Goal: Task Accomplishment & Management: Use online tool/utility

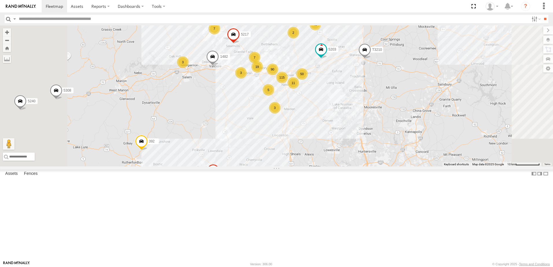
drag, startPoint x: 355, startPoint y: 134, endPoint x: 374, endPoint y: 151, distance: 25.4
click at [374, 151] on div "T3214 40045T 40088T 1156 40066T 37120T 37134T 37121T 5381-Sold 40032T 7774T 371…" at bounding box center [276, 95] width 553 height 141
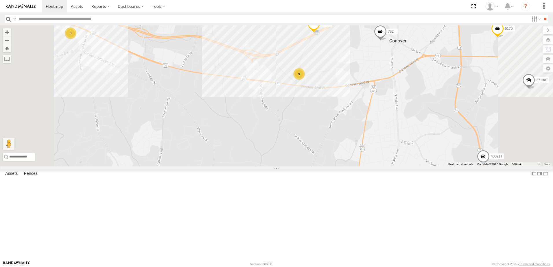
drag, startPoint x: 371, startPoint y: 100, endPoint x: 377, endPoint y: 157, distance: 56.8
click at [377, 157] on div "T3214 40045T 40088T 1156 40066T 37120T 37134T 37121T 5381-Sold 40032T 7774T 371…" at bounding box center [276, 95] width 553 height 141
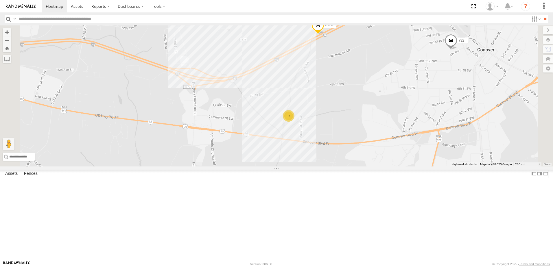
drag, startPoint x: 419, startPoint y: 113, endPoint x: 400, endPoint y: 179, distance: 69.2
click at [400, 167] on div "T3214 40045T 40088T 1156 40066T 37120T 37134T 37121T 5381-Sold 40032T 7774T 371…" at bounding box center [276, 95] width 553 height 141
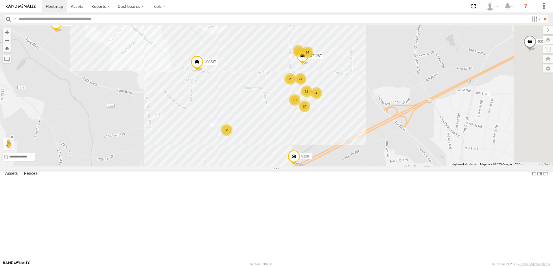
drag, startPoint x: 381, startPoint y: 159, endPoint x: 382, endPoint y: 178, distance: 18.6
click at [382, 167] on div "T3214 40045T 40088T 1156 40066T 37120T 37134T 37121T 5381-Sold 40032T 7774T 371…" at bounding box center [276, 95] width 553 height 141
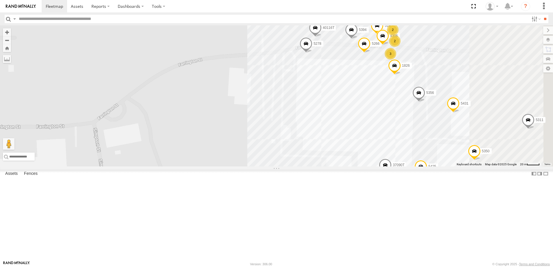
drag, startPoint x: 423, startPoint y: 116, endPoint x: 331, endPoint y: 120, distance: 91.8
click at [331, 120] on div "T3214 40045T 40088T 1156 40066T 37120T 37134T 37121T 5381-Sold 40032T 7774T 371…" at bounding box center [276, 95] width 553 height 141
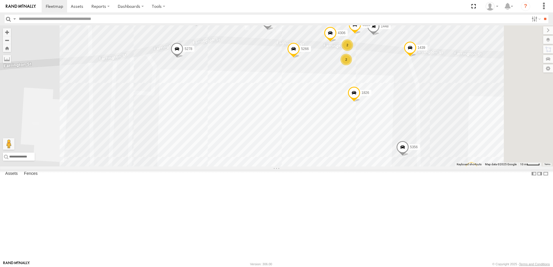
drag, startPoint x: 434, startPoint y: 98, endPoint x: 304, endPoint y: 100, distance: 129.7
click at [307, 100] on div "T3214 40045T 40088T 1156 40066T 37120T 37134T 37121T 5381-Sold 40032T 7774T 371…" at bounding box center [276, 95] width 553 height 141
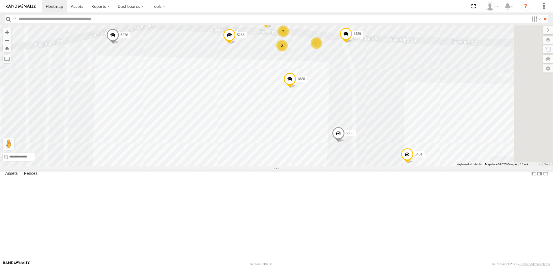
drag, startPoint x: 465, startPoint y: 112, endPoint x: 396, endPoint y: 99, distance: 70.1
click at [397, 99] on div "T3214 40045T 40088T 1156 40066T 37120T 37134T 37121T 5381-Sold 40032T 7774T 371…" at bounding box center [276, 95] width 553 height 141
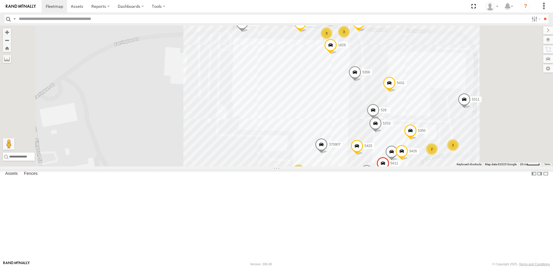
drag, startPoint x: 486, startPoint y: 98, endPoint x: 453, endPoint y: 82, distance: 36.9
click at [453, 82] on div "T3214 40045T 40088T 1156 40066T 37120T 37134T 37121T 5381-Sold 40032T 7774T 371…" at bounding box center [276, 95] width 553 height 141
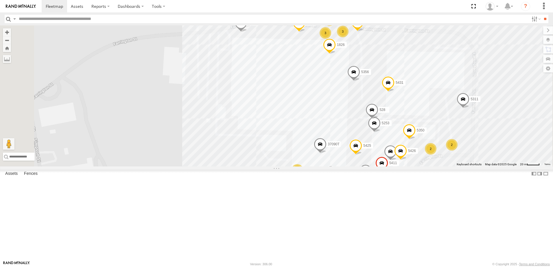
drag, startPoint x: 548, startPoint y: 40, endPoint x: 545, endPoint y: 43, distance: 4.7
click at [548, 40] on label at bounding box center [549, 40] width 10 height 8
click at [0, 0] on span "Basemaps" at bounding box center [0, 0] width 0 height 0
click at [0, 0] on span "Satellite + Roadmap" at bounding box center [0, 0] width 0 height 0
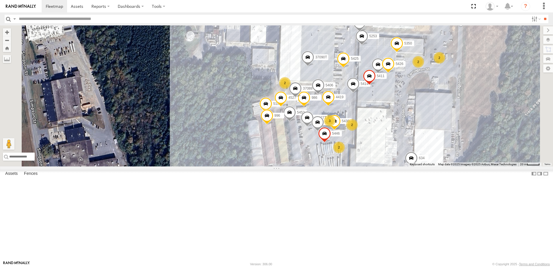
drag, startPoint x: 287, startPoint y: 219, endPoint x: 272, endPoint y: 132, distance: 88.3
click at [274, 137] on div "T3214 40045T 40088T 1156 40066T 37120T 37134T 37121T 5381-Sold 40032T 7774T 371…" at bounding box center [276, 95] width 553 height 141
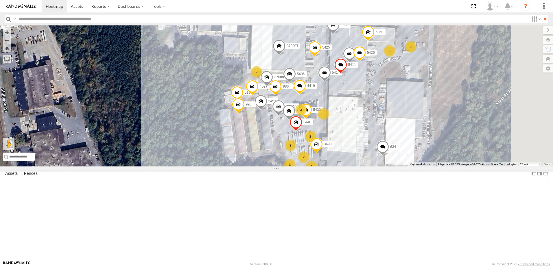
drag, startPoint x: 274, startPoint y: 96, endPoint x: 260, endPoint y: 139, distance: 45.8
click at [260, 139] on div "T3214 40045T 40088T 1156 40066T 37120T 37134T 37121T 5381-Sold 40032T 7774T 371…" at bounding box center [276, 95] width 553 height 141
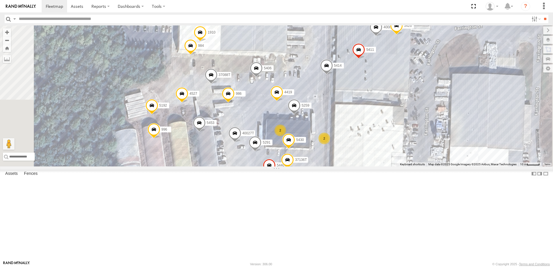
drag, startPoint x: 314, startPoint y: 177, endPoint x: 316, endPoint y: 149, distance: 28.4
click at [316, 149] on div "T3214 40045T 40088T 1156 40066T 37120T 37134T 37121T 5381-Sold 40032T 7774T 371…" at bounding box center [276, 95] width 553 height 141
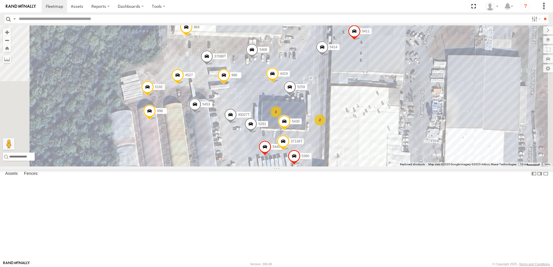
drag, startPoint x: 327, startPoint y: 150, endPoint x: 322, endPoint y: 143, distance: 9.1
click at [322, 143] on div "T3214 40045T 40088T 1156 40066T 37120T 37134T 37121T 5381-Sold 40032T 7774T 371…" at bounding box center [276, 95] width 553 height 141
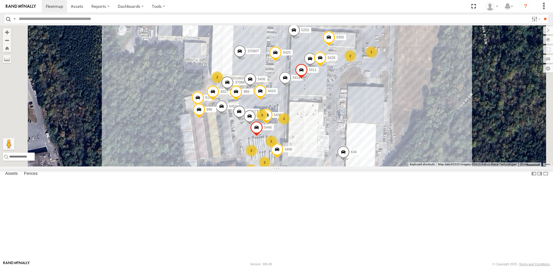
drag, startPoint x: 210, startPoint y: 150, endPoint x: 206, endPoint y: 173, distance: 23.1
click at [206, 167] on div "T3214 40045T 40088T 1156 40066T 37120T 37134T 37121T 5381-Sold 40032T 7774T 371…" at bounding box center [276, 95] width 553 height 141
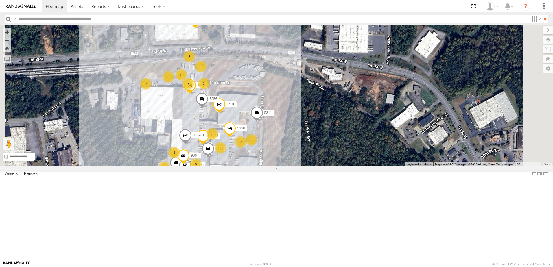
drag, startPoint x: 379, startPoint y: 153, endPoint x: 380, endPoint y: 198, distance: 44.6
click at [380, 167] on div "T3214 40045T 40088T 1156 40066T 37120T 37134T 37121T 5381-Sold 40032T 7774T 371…" at bounding box center [276, 95] width 553 height 141
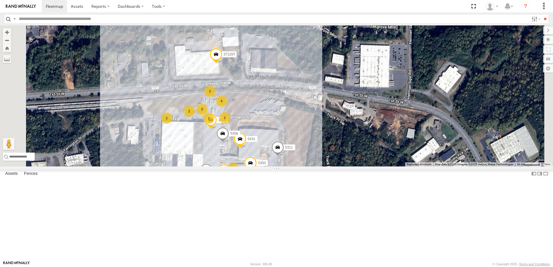
drag, startPoint x: 379, startPoint y: 188, endPoint x: 399, endPoint y: 190, distance: 19.8
click at [399, 167] on div "T3214 40045T 40088T 1156 40066T 37120T 37134T 37121T 5381-Sold 40032T 7774T 371…" at bounding box center [276, 95] width 553 height 141
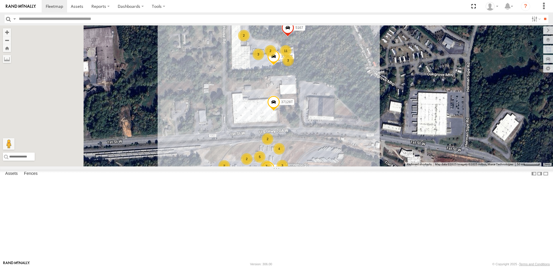
drag, startPoint x: 171, startPoint y: 75, endPoint x: 228, endPoint y: 122, distance: 74.2
click at [228, 122] on div "T3214 40045T 40088T 1156 40066T 37120T 37134T 37121T 5381-Sold 40032T 7774T 371…" at bounding box center [276, 95] width 553 height 141
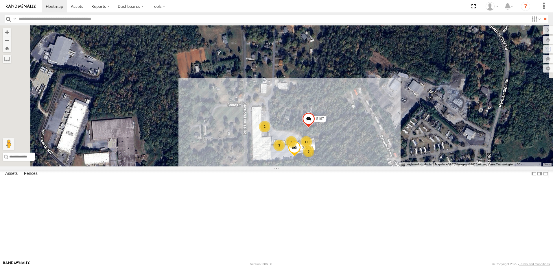
drag, startPoint x: 222, startPoint y: 75, endPoint x: 239, endPoint y: 111, distance: 40.8
click at [241, 119] on div "T3214 40045T 40088T 1156 40066T 37120T 37134T 37121T 5381-Sold 40032T 7774T 371…" at bounding box center [276, 95] width 553 height 141
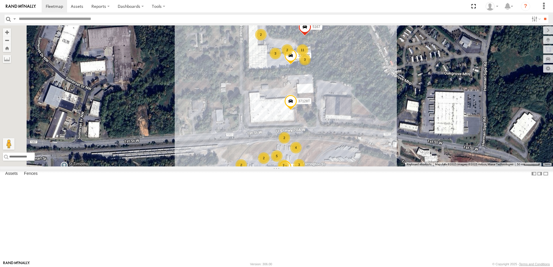
drag, startPoint x: 224, startPoint y: 161, endPoint x: 227, endPoint y: 143, distance: 18.2
click at [227, 143] on div "T3214 40045T 40088T 1156 40066T 37120T 37134T 37121T 5381-Sold 40032T 7774T 371…" at bounding box center [276, 95] width 553 height 141
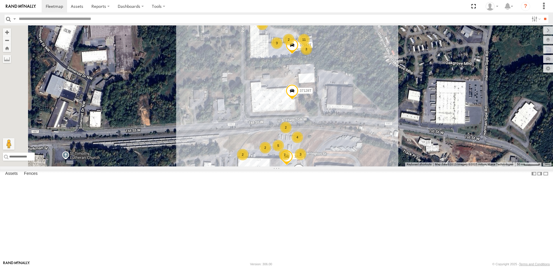
drag, startPoint x: 234, startPoint y: 158, endPoint x: 234, endPoint y: 144, distance: 13.6
click at [234, 144] on div "T3214 40045T 40088T 1156 40066T 37120T 37134T 37121T 5381-Sold 40032T 7774T 371…" at bounding box center [276, 95] width 553 height 141
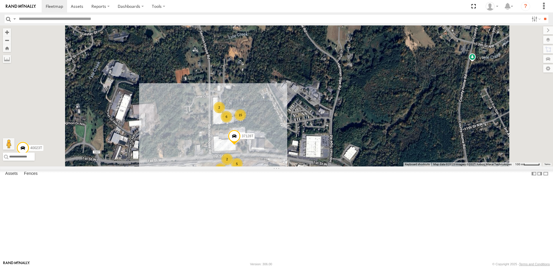
drag, startPoint x: 234, startPoint y: 98, endPoint x: 242, endPoint y: 153, distance: 55.9
click at [242, 153] on div "T3214 40045T 40088T 1156 40066T 37120T 37134T 37121T 5381-Sold 40032T 7774T 371…" at bounding box center [276, 95] width 553 height 141
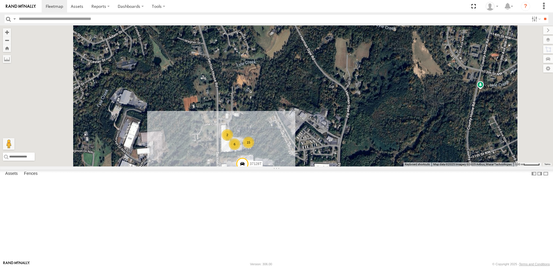
drag, startPoint x: 236, startPoint y: 130, endPoint x: 246, endPoint y: 141, distance: 14.6
click at [246, 144] on div "T3214 40045T 40088T 1156 40066T 37120T 37134T 37121T 5381-Sold 40032T 7774T 371…" at bounding box center [276, 95] width 553 height 141
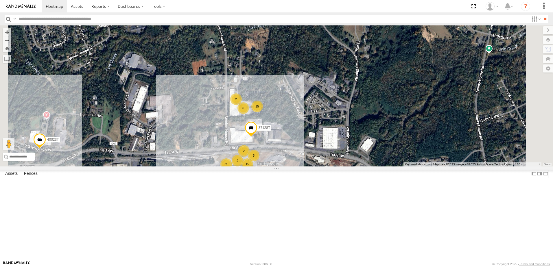
drag, startPoint x: 254, startPoint y: 168, endPoint x: 247, endPoint y: 147, distance: 21.3
click at [249, 150] on div "T3214 40045T 40088T 1156 40066T 37120T 37134T 37121T 5381-Sold 40032T 7774T 371…" at bounding box center [276, 95] width 553 height 141
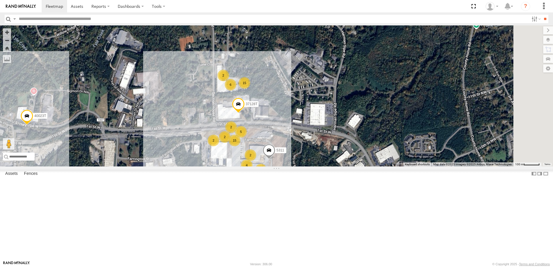
drag, startPoint x: 256, startPoint y: 142, endPoint x: 248, endPoint y: 137, distance: 9.1
click at [249, 138] on div "T3214 40045T 40088T 1156 40066T 37120T 37134T 37121T 5381-Sold 40032T 7774T 371…" at bounding box center [276, 95] width 553 height 141
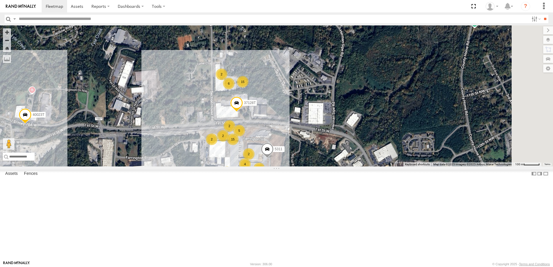
drag, startPoint x: 247, startPoint y: 116, endPoint x: 247, endPoint y: 111, distance: 5.2
click at [247, 111] on div "T3214 40045T 40088T 1156 40066T 37120T 37134T 37121T 5381-Sold 40032T 7774T 371…" at bounding box center [276, 95] width 553 height 141
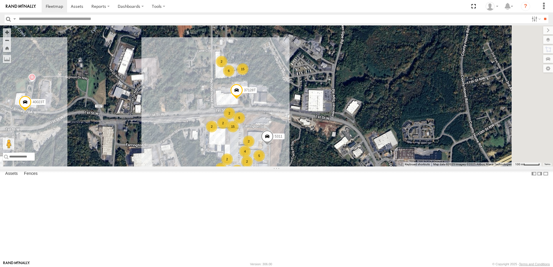
drag, startPoint x: 248, startPoint y: 128, endPoint x: 248, endPoint y: 119, distance: 9.6
click at [248, 119] on div "T3214 40045T 40088T 1156 40066T 37120T 37134T 37121T 5381-Sold 40032T 7774T 371…" at bounding box center [276, 95] width 553 height 141
drag, startPoint x: 246, startPoint y: 130, endPoint x: 248, endPoint y: 114, distance: 16.0
click at [248, 114] on div "T3214 40045T 40088T 1156 40066T 37120T 37134T 37121T 5381-Sold 40032T 7774T 371…" at bounding box center [276, 95] width 553 height 141
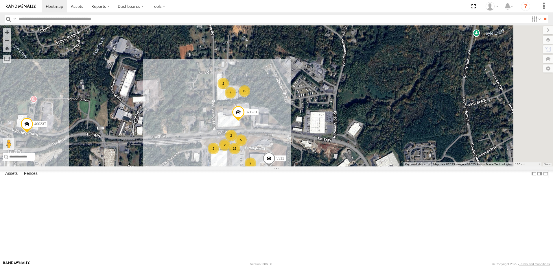
drag, startPoint x: 251, startPoint y: 94, endPoint x: 252, endPoint y: 148, distance: 54.7
click at [252, 148] on div "T3214 40045T 40088T 1156 40066T 37120T 37134T 37121T 5381-Sold 40032T 7774T 371…" at bounding box center [276, 95] width 553 height 141
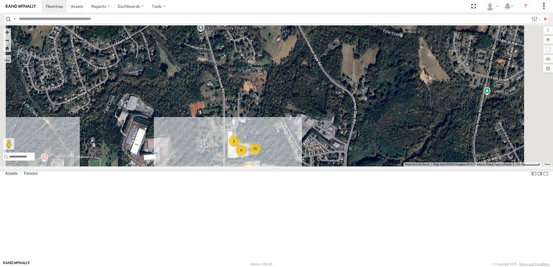
drag, startPoint x: 232, startPoint y: 104, endPoint x: 243, endPoint y: 149, distance: 45.9
click at [243, 149] on div "T3214 40045T 40088T 1156 40066T 37120T 37134T 37121T 5381-Sold 40032T 7774T 371…" at bounding box center [276, 95] width 553 height 141
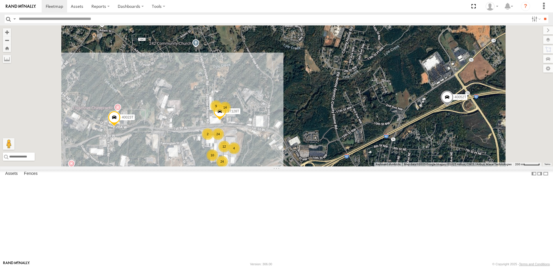
click at [255, 126] on div "T3214 40045T 40088T 1156 40066T 37120T 37134T 37121T 5381-Sold 40032T 7774T 371…" at bounding box center [276, 95] width 553 height 141
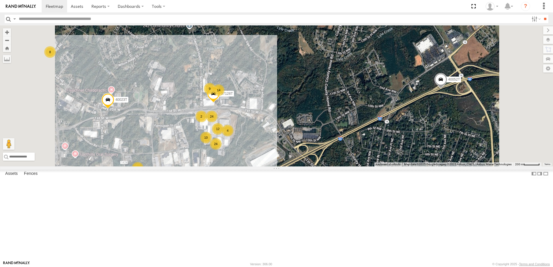
drag, startPoint x: 377, startPoint y: 123, endPoint x: 363, endPoint y: 126, distance: 14.3
click at [363, 126] on div "T3214 40045T 40088T 1156 40066T 37120T 37134T 37121T 5381-Sold 40032T 7774T 371…" at bounding box center [276, 95] width 553 height 141
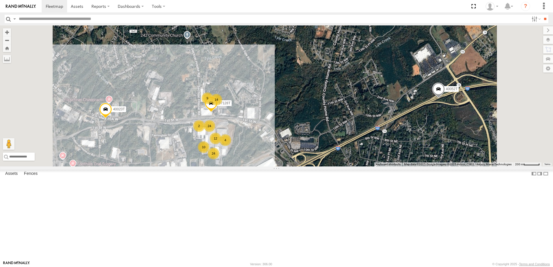
drag, startPoint x: 252, startPoint y: 141, endPoint x: 250, endPoint y: 155, distance: 14.3
click at [250, 155] on div "T3214 40045T 40088T 1156 40066T 37120T 37134T 37121T 5381-Sold 40032T 7774T 371…" at bounding box center [276, 95] width 553 height 141
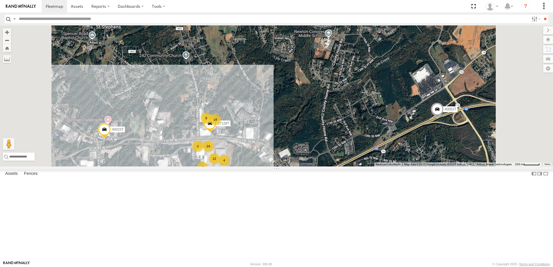
drag, startPoint x: 245, startPoint y: 138, endPoint x: 247, endPoint y: 155, distance: 16.6
click at [247, 155] on div "T3214 40045T 40088T 1156 40066T 37120T 37134T 37121T 5381-Sold 40032T 7774T 371…" at bounding box center [276, 95] width 553 height 141
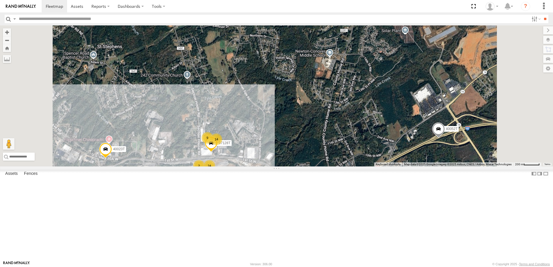
drag, startPoint x: 311, startPoint y: 145, endPoint x: 310, endPoint y: 152, distance: 6.4
click at [310, 152] on div "T3214 40045T 40088T 1156 40066T 37120T 37134T 37121T 5381-Sold 40032T 7774T 371…" at bounding box center [276, 95] width 553 height 141
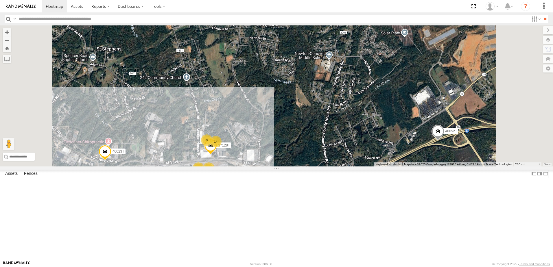
drag, startPoint x: 363, startPoint y: 170, endPoint x: 366, endPoint y: 163, distance: 7.4
click at [366, 163] on div "T3214 40045T 40088T 1156 40066T 37120T 37134T 37121T 5381-Sold 40032T 7774T 371…" at bounding box center [276, 95] width 553 height 141
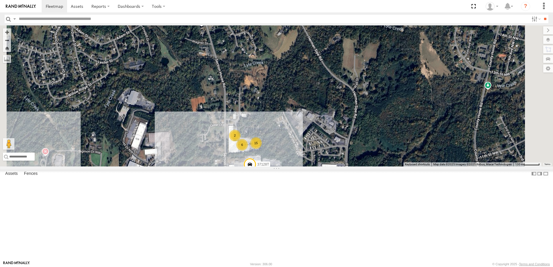
drag, startPoint x: 261, startPoint y: 174, endPoint x: 255, endPoint y: 149, distance: 25.6
click at [255, 150] on div "T3214 40045T 40088T 1156 40066T 37120T 37134T 37121T 5381-Sold 40032T 7774T 371…" at bounding box center [276, 95] width 553 height 141
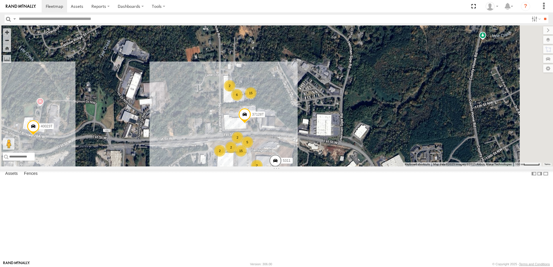
drag, startPoint x: 254, startPoint y: 154, endPoint x: 255, endPoint y: 141, distance: 13.3
click at [255, 141] on div "T3214 40045T 40088T 1156 40066T 37120T 37134T 37121T 5381-Sold 40032T 7774T 371…" at bounding box center [276, 95] width 553 height 141
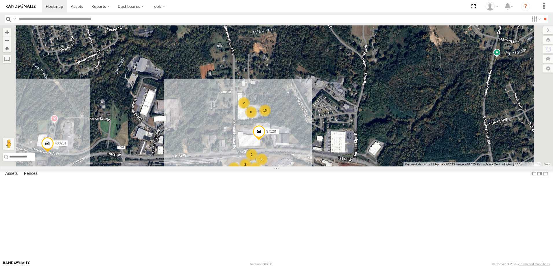
drag, startPoint x: 259, startPoint y: 124, endPoint x: 264, endPoint y: 157, distance: 34.2
click at [265, 157] on div "T3214 40045T 40088T 1156 40066T 37120T 37134T 37121T 5381-Sold 40032T 7774T 371…" at bounding box center [276, 95] width 553 height 141
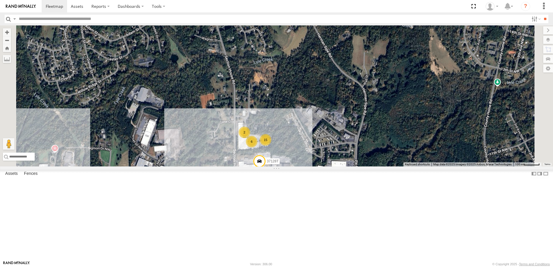
click at [259, 150] on div "T3214 40045T 40088T 1156 40066T 37120T 37134T 37121T 5381-Sold 40032T 7774T 371…" at bounding box center [276, 95] width 553 height 141
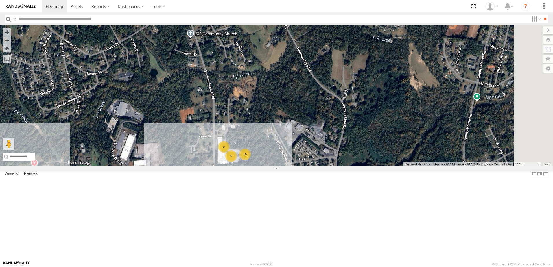
drag, startPoint x: 376, startPoint y: 130, endPoint x: 352, endPoint y: 149, distance: 30.5
click at [352, 149] on div "T3214 40045T 40088T 1156 40066T 37120T 37134T 37121T 5381-Sold 40032T 7774T 371…" at bounding box center [276, 95] width 553 height 141
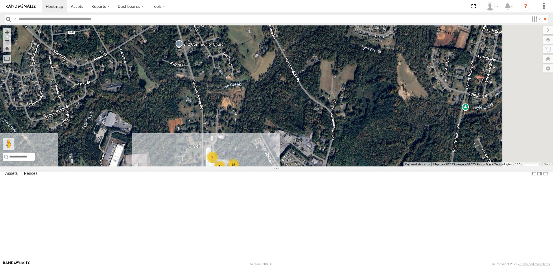
drag, startPoint x: 346, startPoint y: 149, endPoint x: 360, endPoint y: 134, distance: 20.5
click at [360, 135] on div "T3214 40045T 40088T 1156 40066T 37120T 37134T 37121T 5381-Sold 40032T 7774T 371…" at bounding box center [276, 95] width 553 height 141
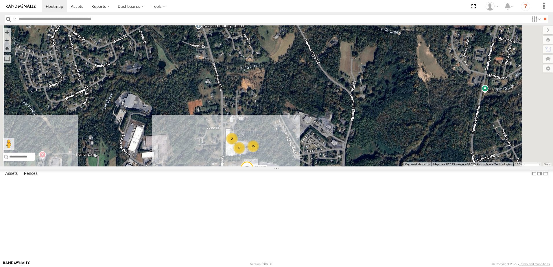
drag, startPoint x: 244, startPoint y: 153, endPoint x: 253, endPoint y: 148, distance: 10.4
click at [253, 148] on div "T3214 40045T 40088T 1156 40066T 37120T 37134T 37121T 5381-Sold 40032T 7774T 371…" at bounding box center [276, 95] width 553 height 141
drag, startPoint x: 250, startPoint y: 166, endPoint x: 256, endPoint y: 145, distance: 21.5
click at [256, 145] on div "T3214 40045T 40088T 1156 40066T 37120T 37134T 37121T 5381-Sold 40032T 7774T 371…" at bounding box center [276, 95] width 553 height 141
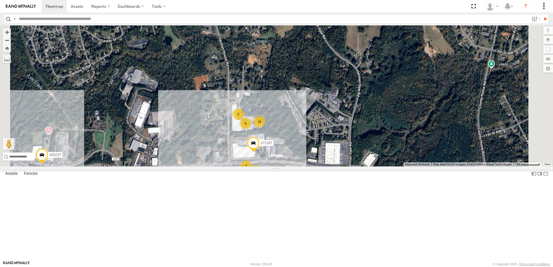
drag
click at [260, 146] on div "T3214 40045T 40088T 1156 40066T 37120T 37134T 37121T 5381-Sold 40032T 7774T 371…" at bounding box center [276, 95] width 553 height 141
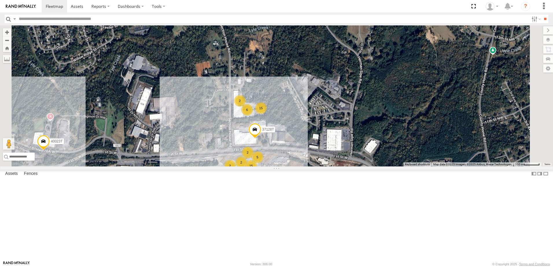
drag, startPoint x: 384, startPoint y: 101, endPoint x: 384, endPoint y: 94, distance: 6.7
click at [384, 94] on div "T3214 40045T 40088T 1156 40066T 37120T 37134T 37121T 5381-Sold 40032T 7774T 371…" at bounding box center [276, 95] width 553 height 141
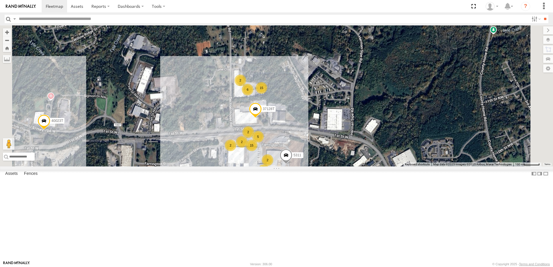
click at [355, 131] on div "T3214 40045T 40088T 1156 40066T 37120T 37134T 37121T 5381-Sold 40032T 7774T 371…" at bounding box center [276, 95] width 553 height 141
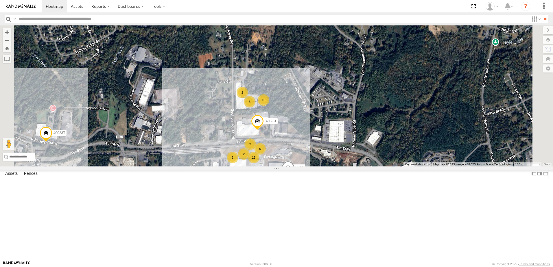
click at [269, 164] on div "T3214 40045T 40088T 1156 40066T 37120T 37134T 37121T 5381-Sold 40032T 7774T 371…" at bounding box center [276, 95] width 553 height 141
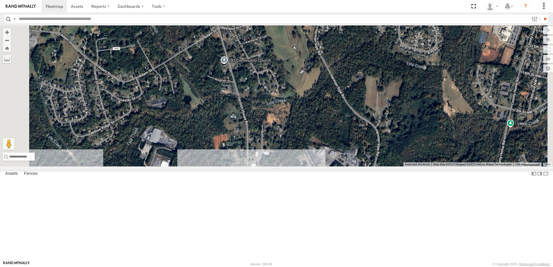
click at [274, 144] on div "T3214 40045T 40088T 1156 40066T 37120T 37134T 37121T 5381-Sold 40032T 7774T 371…" at bounding box center [276, 95] width 553 height 141
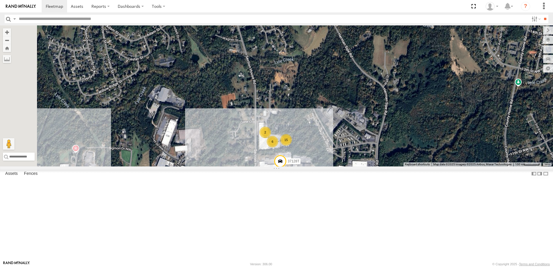
click at [279, 138] on div "T3214 40045T 40088T 1156 40066T 37120T 37134T 37121T 5381-Sold 40032T 7774T 371…" at bounding box center [276, 95] width 553 height 141
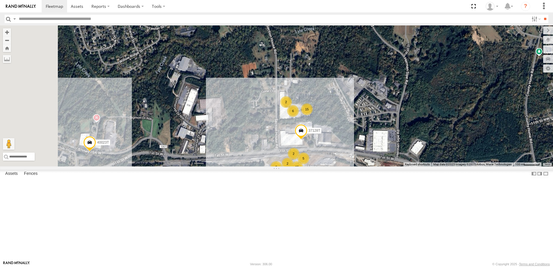
click at [301, 139] on div "T3214 40045T 40088T 1156 40066T 37120T 37134T 37121T 5381-Sold 40032T 7774T 371…" at bounding box center [276, 95] width 553 height 141
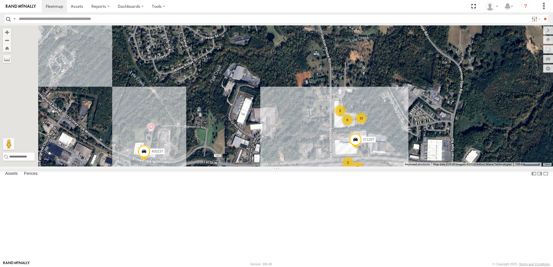
click at [261, 145] on div "T3214 40045T 40088T 1156 40066T 37120T 37134T 37121T 5381-Sold 40032T 7774T 371…" at bounding box center [276, 95] width 553 height 141
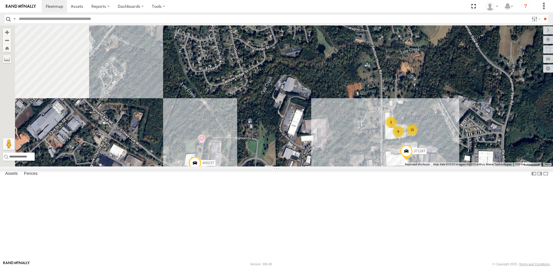
click at [230, 151] on div "T3214 40045T 40088T 1156 40066T 37120T 37134T 37121T 5381-Sold 40032T 7774T 371…" at bounding box center [276, 95] width 553 height 141
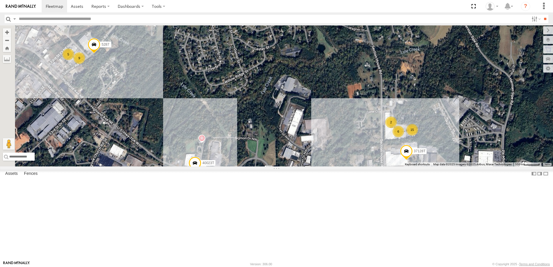
click at [241, 151] on div "T3214 40045T 40088T 1156 40066T 37120T 37134T 37121T 5381-Sold 40032T 7774T 371…" at bounding box center [276, 95] width 553 height 141
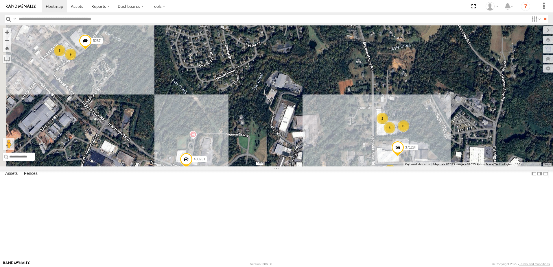
click at [208, 141] on div "T3214 40045T 40088T 1156 40066T 37120T 37134T 37121T 5381-Sold 40032T 7774T 371…" at bounding box center [276, 95] width 553 height 141
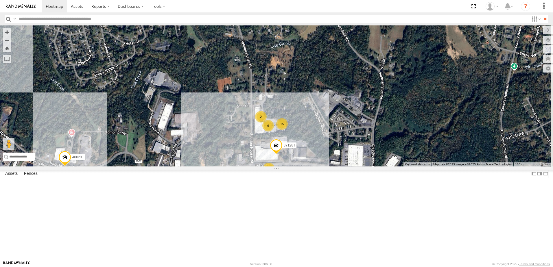
click at [265, 144] on div "T3214 40045T 40088T 1156 40066T 37120T 37134T 37121T 5381-Sold 40032T 7774T 371…" at bounding box center [276, 95] width 553 height 141
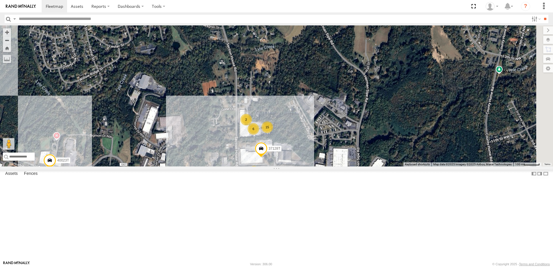
click at [264, 148] on div "T3214 40045T 40088T 1156 40066T 37120T 37134T 37121T 5381-Sold 40032T 7774T 371…" at bounding box center [276, 95] width 553 height 141
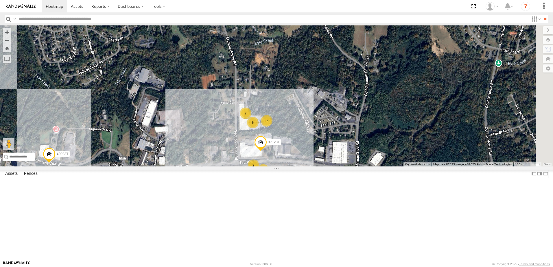
click at [269, 162] on div "T3214 40045T 40088T 1156 40066T 37120T 37134T 37121T 5381-Sold 40032T 7774T 371…" at bounding box center [276, 95] width 553 height 141
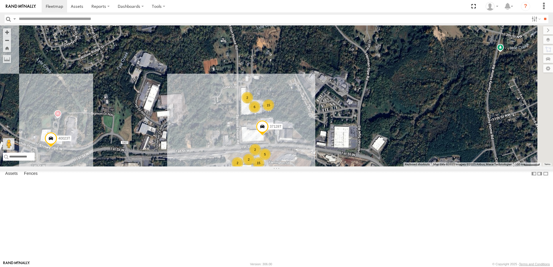
click at [272, 145] on div "T3214 40045T 40088T 1156 40066T 37120T 37134T 37121T 5381-Sold 40032T 7774T 371…" at bounding box center [276, 95] width 553 height 141
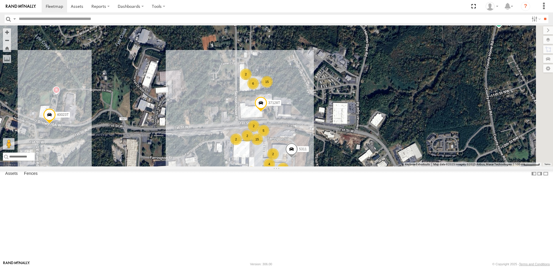
click at [325, 148] on div "T3214 40045T 40088T 1156 40066T 37120T 37134T 37121T 5381-Sold 40032T 7774T 371…" at bounding box center [276, 95] width 553 height 141
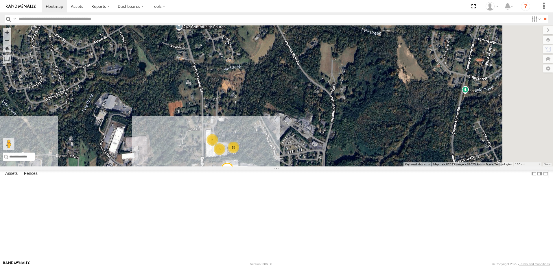
click at [329, 149] on div "T3214 40045T 40088T 1156 40066T 37120T 37134T 37121T 5381-Sold 40032T 7774T 371…" at bounding box center [276, 95] width 553 height 141
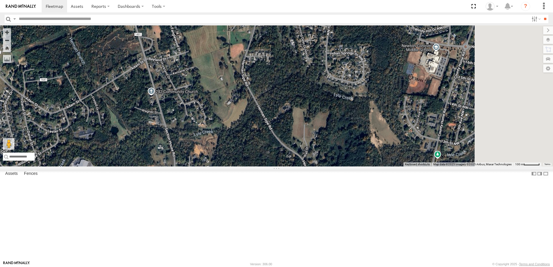
click at [347, 139] on div "T3214 40045T 40088T 1156 40066T 37120T 37134T 37121T 5381-Sold 40032T 7774T 371…" at bounding box center [276, 95] width 553 height 141
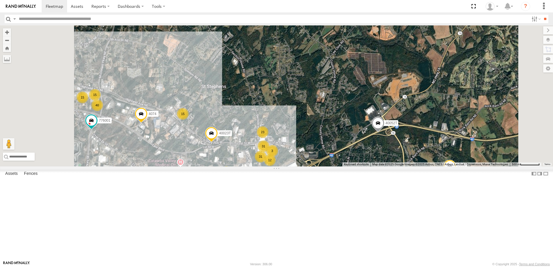
click at [305, 144] on div "T3214 40045T 40088T 1156 40066T 37120T 37134T 37121T 5381-Sold 40032T 7774T 371…" at bounding box center [276, 95] width 553 height 141
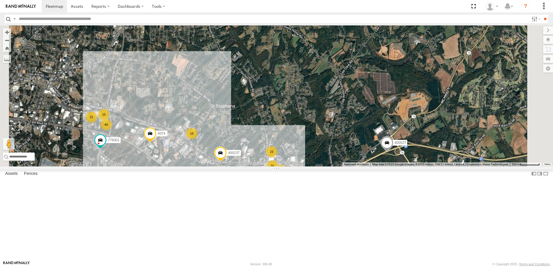
click at [302, 146] on div "T3214 40045T 40088T 1156 40066T 37120T 37134T 37121T 5381-Sold 40032T 7774T 371…" at bounding box center [276, 95] width 553 height 141
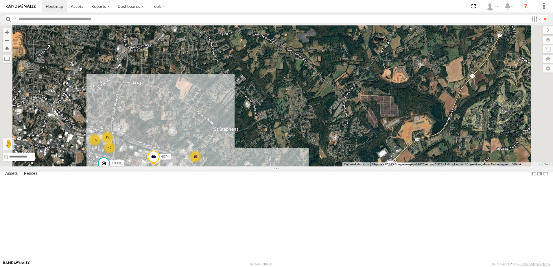
click at [331, 130] on div "T3214 40045T 40088T 1156 40066T 37120T 37134T 37121T 5381-Sold 40032T 7774T 371…" at bounding box center [276, 95] width 553 height 141
click at [389, 167] on div "T3214 40045T 40088T 1156 40066T 37120T 37134T 37121T 5381-Sold 40032T 7774T 371…" at bounding box center [276, 95] width 553 height 141
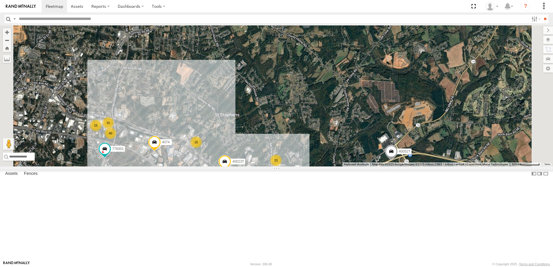
click at [299, 147] on div "T3214 40045T 40088T 1156 40066T 37120T 37134T 37121T 5381-Sold 40032T 7774T 371…" at bounding box center [276, 95] width 553 height 141
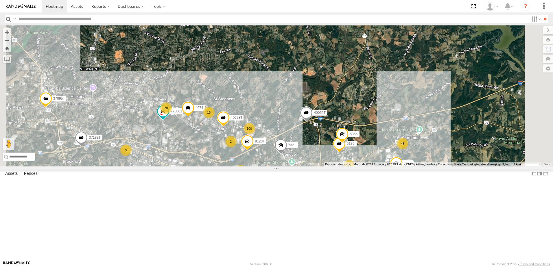
click at [342, 163] on div "T3214 40045T 40088T 1156 40066T 37120T 37134T 37121T 5381-Sold 40032T 7774T 371…" at bounding box center [276, 95] width 553 height 141
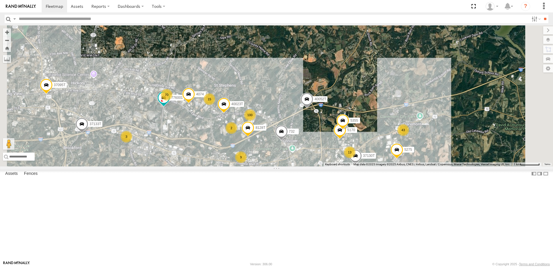
click at [228, 167] on div "T3214 40045T 40088T 1156 40066T 37120T 37134T 37121T 5381-Sold 40032T 7774T 371…" at bounding box center [276, 95] width 553 height 141
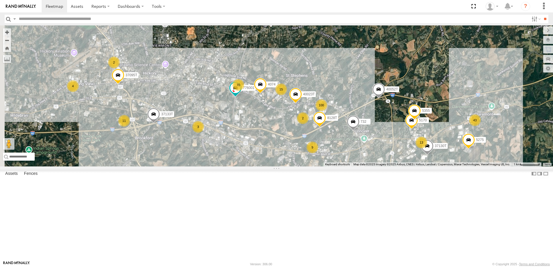
click at [258, 167] on div "T3214 40045T 40088T 1156 40066T 37120T 37134T 37121T 5381-Sold 40032T 7774T 371…" at bounding box center [276, 95] width 553 height 141
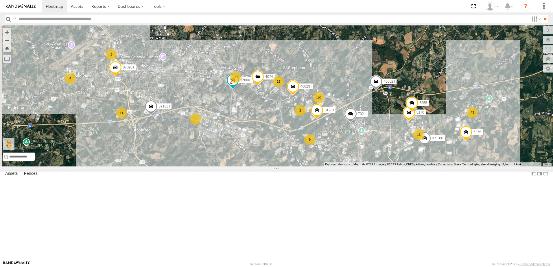
click at [254, 167] on div "T3214 40045T 40088T 1156 40066T 37120T 37134T 37121T 5381-Sold 40032T 7774T 371…" at bounding box center [276, 95] width 553 height 141
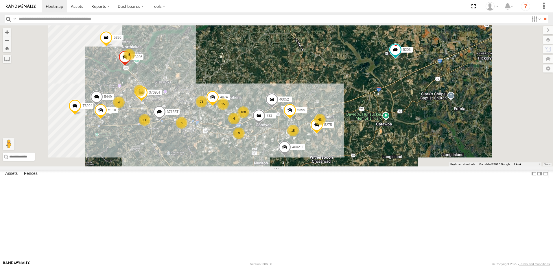
click at [244, 167] on div "T3214 40045T 40088T 1156 40066T 37120T 37134T 37121T 5381-Sold 40032T 7774T 371…" at bounding box center [276, 95] width 553 height 141
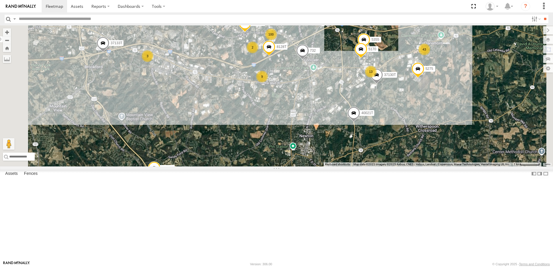
click at [226, 158] on div "T3214 40045T 40088T 1156 40066T 37120T 37134T 37121T 5381-Sold 40032T 7774T 371…" at bounding box center [276, 95] width 553 height 141
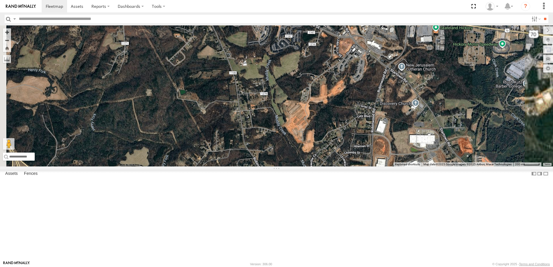
click at [221, 155] on div "T3214 40045T 40088T 1156 40066T 37120T 37134T 37121T 5381-Sold 40032T 7774T 371…" at bounding box center [276, 95] width 553 height 141
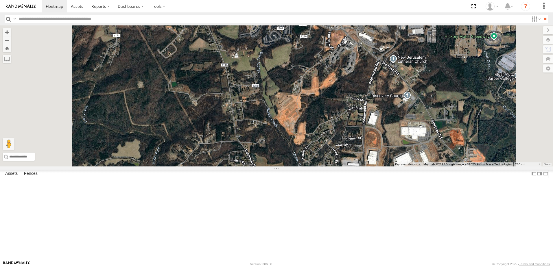
click at [249, 157] on div "T3214 40045T 40088T 1156 40066T 37120T 37134T 37121T 5381-Sold 40032T 7774T 371…" at bounding box center [276, 95] width 553 height 141
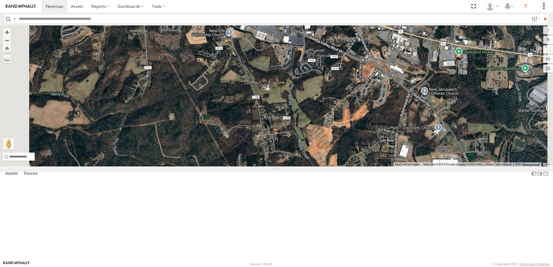
click at [237, 153] on div "T3214 40045T 40088T 1156 40066T 37120T 37134T 37121T 5381-Sold 40032T 7774T 371…" at bounding box center [276, 95] width 553 height 141
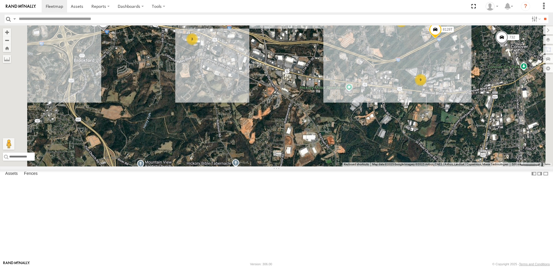
click at [253, 167] on div "T3214 40045T 40088T 1156 40066T 37120T 37134T 37121T 5381-Sold 40032T 7774T 371…" at bounding box center [276, 95] width 553 height 141
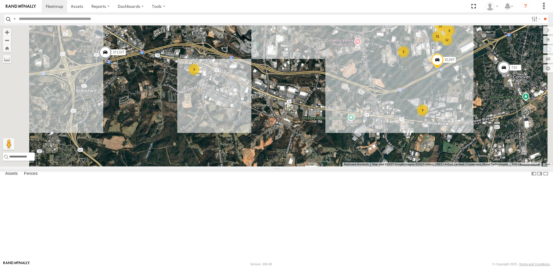
click at [247, 167] on div "T3214 40045T 40088T 1156 40066T 37120T 37134T 37121T 5381-Sold 40032T 7774T 371…" at bounding box center [276, 95] width 553 height 141
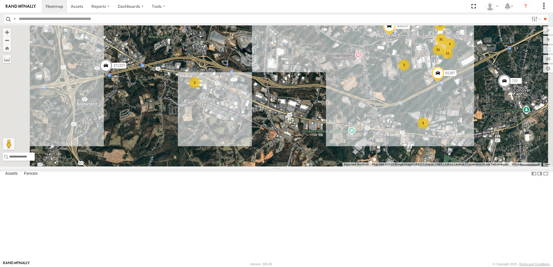
click at [246, 167] on div "T3214 40045T 40088T 1156 40066T 37120T 37134T 37121T 5381-Sold 40032T 7774T 371…" at bounding box center [276, 95] width 553 height 141
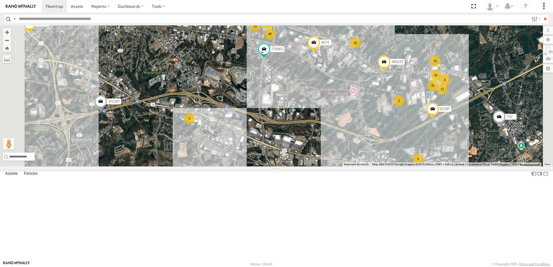
click at [341, 139] on div "T3214 40045T 40088T 1156 40066T 37120T 37134T 37121T 5381-Sold 40032T 7774T 371…" at bounding box center [276, 95] width 553 height 141
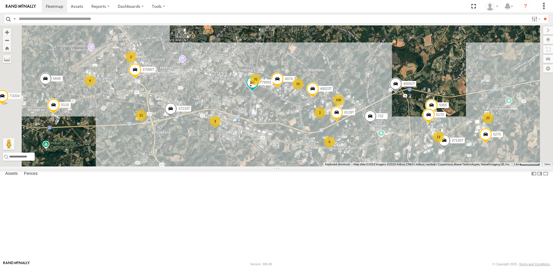
click at [341, 129] on div "T3214 40045T 40088T 1156 40066T 37120T 37134T 37121T 5381-Sold 40032T 7774T 371…" at bounding box center [276, 95] width 553 height 141
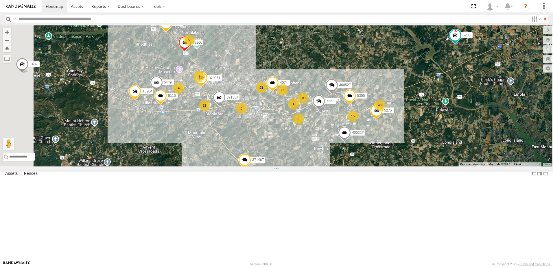
click at [0, 0] on span "Roadmap" at bounding box center [0, 0] width 0 height 0
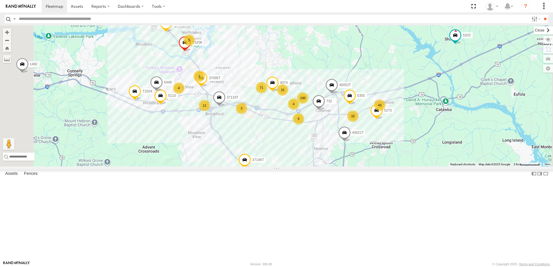
click at [534, 32] on label at bounding box center [543, 30] width 19 height 8
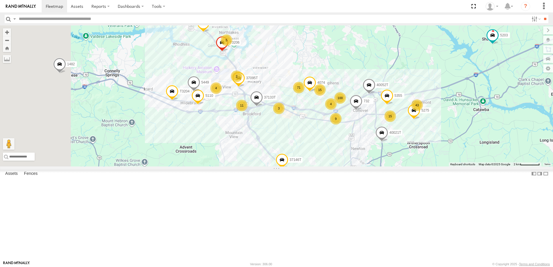
click at [257, 167] on div "T3214 40045T 40088T 1156 40066T 37120T 37134T 37121T 5381-Sold 40032T 7774T 371…" at bounding box center [276, 95] width 553 height 141
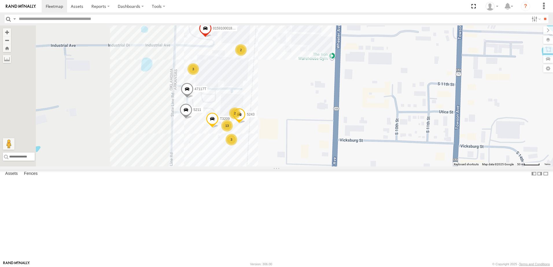
drag, startPoint x: 318, startPoint y: 82, endPoint x: 321, endPoint y: 125, distance: 43.3
click at [321, 125] on div "T3214 40088T 1156 40066T 37134T 5381-Sold 40032T 7774T 37139T 5306 5265 57469T …" at bounding box center [276, 95] width 553 height 141
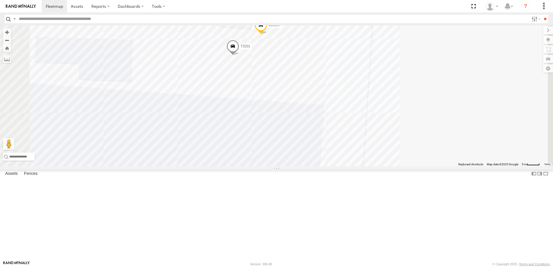
drag, startPoint x: 353, startPoint y: 113, endPoint x: 371, endPoint y: 111, distance: 17.7
click at [371, 111] on div "T3214 40088T 1156 40066T 37134T 5381-Sold 40032T 7774T 37139T 5306 5265 57469T …" at bounding box center [276, 95] width 553 height 141
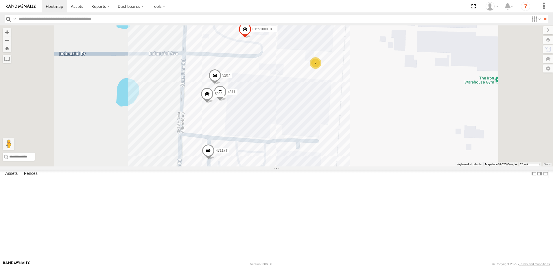
drag, startPoint x: 446, startPoint y: 164, endPoint x: 431, endPoint y: 109, distance: 57.6
click at [434, 117] on div "T3214 40088T 1156 40066T 37134T 5381-Sold 40032T 7774T 37139T 5306 5265 57469T …" at bounding box center [276, 95] width 553 height 141
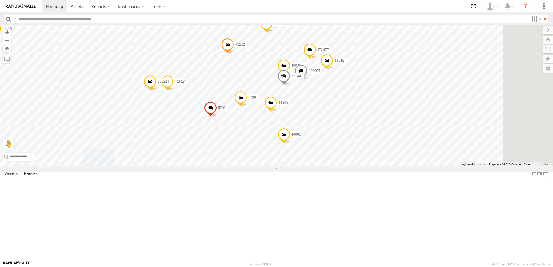
drag, startPoint x: 345, startPoint y: 133, endPoint x: 323, endPoint y: 174, distance: 46.9
click at [323, 167] on div "T3214 40088T 1156 40066T 37134T 5381-Sold 40032T 7774T 37139T 5306 5265 57469T …" at bounding box center [276, 95] width 553 height 141
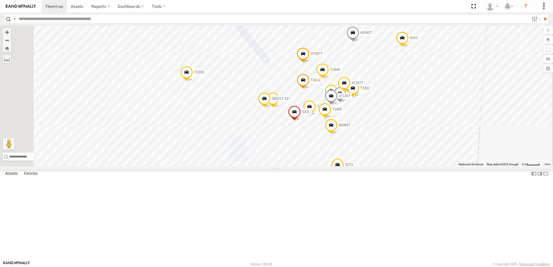
drag, startPoint x: 223, startPoint y: 174, endPoint x: 256, endPoint y: 172, distance: 33.4
click at [256, 167] on div "T3214 40088T 1156 40066T 37134T 5381-Sold 40032T 7774T 37139T 5306 5265 57469T …" at bounding box center [276, 95] width 553 height 141
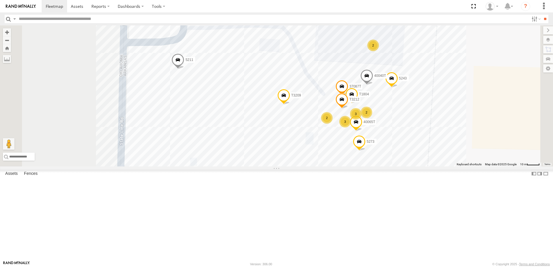
drag, startPoint x: 208, startPoint y: 161, endPoint x: 264, endPoint y: 166, distance: 56.1
click at [264, 166] on div "T3214 40088T 1156 40066T 37134T 5381-Sold 40032T 7774T 37139T 5306 5265 57469T …" at bounding box center [276, 95] width 553 height 141
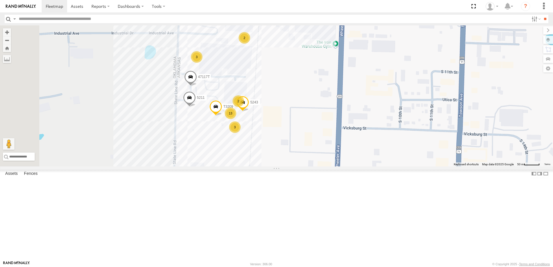
drag, startPoint x: 211, startPoint y: 162, endPoint x: 237, endPoint y: 175, distance: 29.4
click at [237, 167] on div "T3214 40088T 1156 40066T 37134T 5381-Sold 40032T 7774T 37139T 5306 5265 57469T …" at bounding box center [276, 95] width 553 height 141
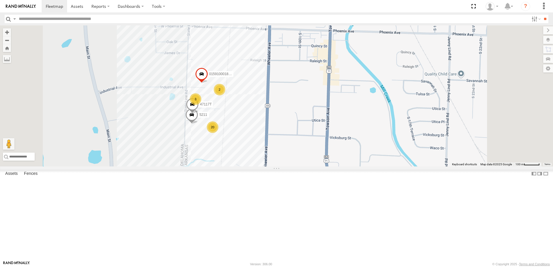
drag, startPoint x: 208, startPoint y: 170, endPoint x: 244, endPoint y: 173, distance: 36.5
click at [244, 167] on div "T3214 40088T 1156 40066T 37134T 5381-Sold 40032T 7774T 37139T 5306 5265 57469T …" at bounding box center [276, 95] width 553 height 141
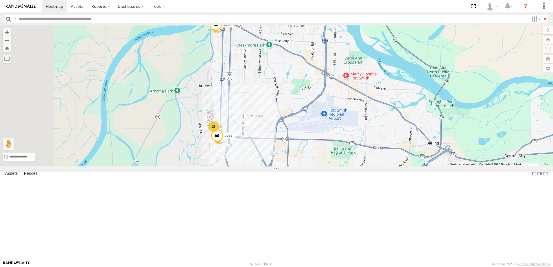
drag, startPoint x: 208, startPoint y: 171, endPoint x: 245, endPoint y: 172, distance: 36.8
click at [245, 167] on div "T3214 40088T 1156 40066T 37134T 5381-Sold 40032T 7774T 37139T 5306 5265 57469T …" at bounding box center [276, 95] width 553 height 141
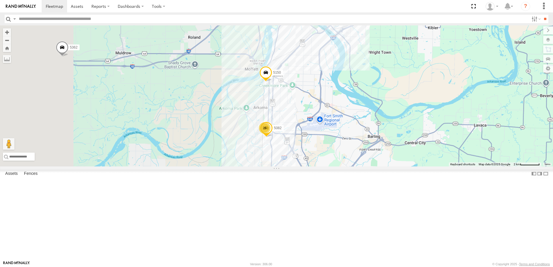
drag, startPoint x: 197, startPoint y: 151, endPoint x: 261, endPoint y: 153, distance: 64.0
click at [261, 153] on div "T3214 40088T 1156 40066T 37134T 5381-Sold 40032T 7774T 37139T 5306 5265 57469T …" at bounding box center [276, 95] width 553 height 141
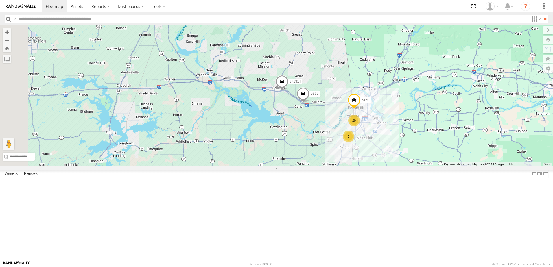
drag, startPoint x: 195, startPoint y: 146, endPoint x: 316, endPoint y: 154, distance: 121.8
click at [316, 154] on div "T3214 40088T 1156 40066T 37134T 5381-Sold 40032T 7774T 37139T 5306 5265 57469T …" at bounding box center [276, 95] width 553 height 141
drag, startPoint x: 333, startPoint y: 188, endPoint x: 320, endPoint y: 152, distance: 38.3
click at [320, 153] on div "T3214 40088T 1156 40066T 37134T 5381-Sold 40032T 7774T 37139T 5306 5265 57469T …" at bounding box center [276, 95] width 553 height 141
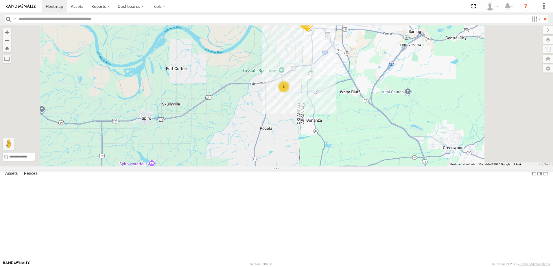
drag, startPoint x: 395, startPoint y: 77, endPoint x: 378, endPoint y: 146, distance: 70.4
click at [378, 146] on div "T3214 40088T 1156 40066T 37134T 5381-Sold 40032T 7774T 37139T 5306 5265 57469T …" at bounding box center [276, 95] width 553 height 141
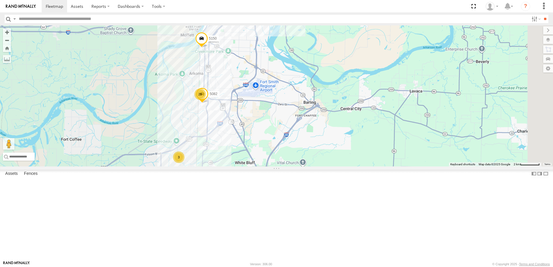
drag, startPoint x: 450, startPoint y: 158, endPoint x: 355, endPoint y: 161, distance: 95.3
click at [355, 161] on div "T3214 40088T 1156 40066T 37134T 5381-Sold 40032T 7774T 37139T 5306 5265 57469T …" at bounding box center [276, 95] width 553 height 141
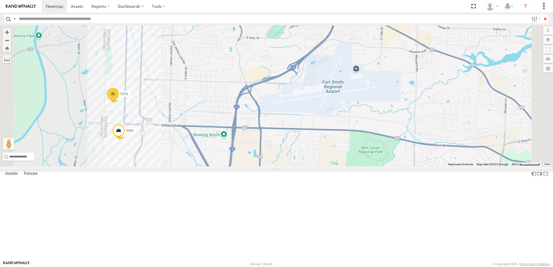
drag, startPoint x: 266, startPoint y: 184, endPoint x: 316, endPoint y: 171, distance: 52.3
click at [316, 167] on div "T3214 40088T 1156 40066T 37134T 5381-Sold 40032T 7774T 37139T 5306 5265 57469T …" at bounding box center [276, 95] width 553 height 141
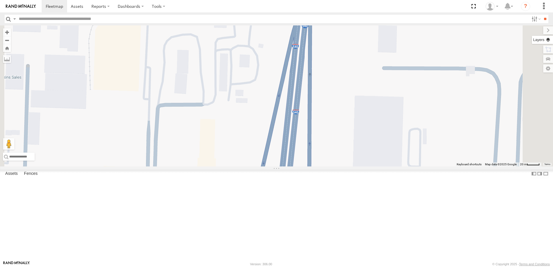
click at [548, 40] on label at bounding box center [542, 40] width 21 height 8
click at [0, 0] on span "Satellite + Roadmap" at bounding box center [0, 0] width 0 height 0
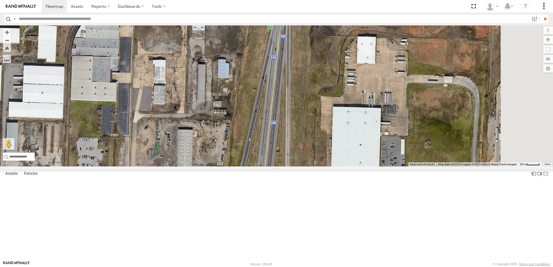
drag, startPoint x: 342, startPoint y: 137, endPoint x: 321, endPoint y: 170, distance: 38.6
click at [321, 167] on div "T3214 40088T 1156 40066T 37134T 5381-Sold 40032T 7774T 37139T 5306 5265 57469T …" at bounding box center [276, 95] width 553 height 141
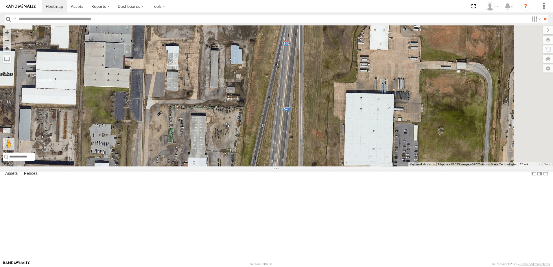
drag, startPoint x: 318, startPoint y: 160, endPoint x: 341, endPoint y: 117, distance: 48.3
click at [338, 124] on div "T3214 40088T 1156 40066T 37134T 5381-Sold 40032T 7774T 37139T 5306 5265 57469T …" at bounding box center [276, 95] width 553 height 141
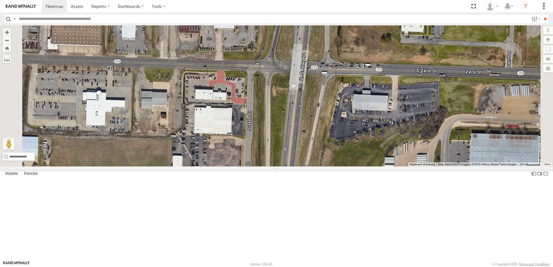
drag, startPoint x: 333, startPoint y: 166, endPoint x: 336, endPoint y: 119, distance: 47.3
click at [336, 119] on div "T3214 40088T 1156 40066T 37134T 5381-Sold 40032T 7774T 37139T 5306 5265 57469T …" at bounding box center [276, 95] width 553 height 141
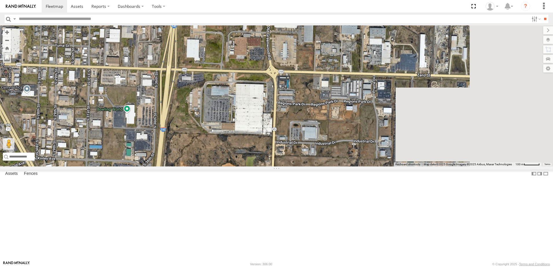
drag, startPoint x: 371, startPoint y: 124, endPoint x: 257, endPoint y: 124, distance: 114.3
click at [257, 124] on div "T3214 40088T 1156 40066T 37134T 5381-Sold 40032T 7774T 37139T 5306 5265 57469T …" at bounding box center [276, 95] width 553 height 141
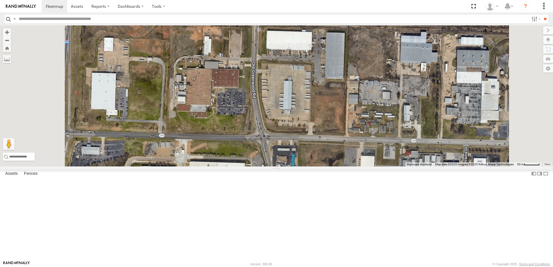
drag, startPoint x: 327, startPoint y: 140, endPoint x: 325, endPoint y: 177, distance: 38.0
click at [325, 167] on div "T3214 40088T 1156 40066T 37134T 5381-Sold 40032T 7774T 37139T 5306 5265 57469T …" at bounding box center [276, 95] width 553 height 141
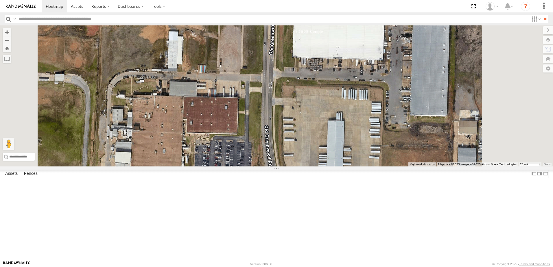
drag, startPoint x: 332, startPoint y: 122, endPoint x: 326, endPoint y: 176, distance: 53.6
click at [326, 167] on div "T3214 40088T 1156 40066T 37134T 5381-Sold 40032T 7774T 37139T 5306 5265 57469T …" at bounding box center [276, 95] width 553 height 141
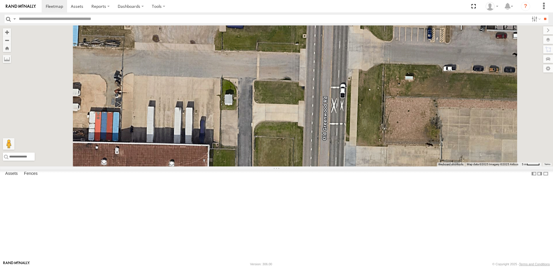
drag, startPoint x: 334, startPoint y: 109, endPoint x: 348, endPoint y: 261, distance: 152.9
click at [348, 261] on body at bounding box center [276, 133] width 553 height 267
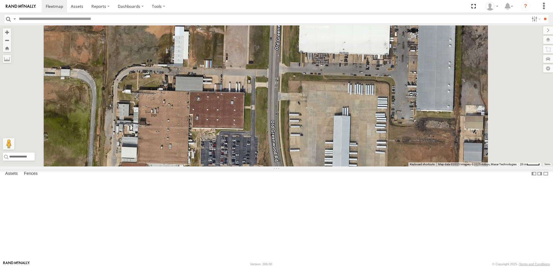
drag, startPoint x: 327, startPoint y: 192, endPoint x: 328, endPoint y: 142, distance: 49.5
click at [328, 142] on div "T3214 40088T 1156 40066T 37134T 5381-Sold 40032T 7774T 37139T 5306 5265 57469T …" at bounding box center [276, 95] width 553 height 141
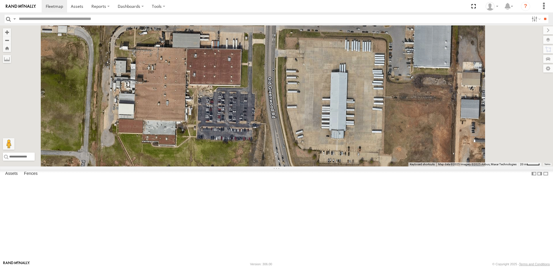
drag, startPoint x: 340, startPoint y: 179, endPoint x: 337, endPoint y: 131, distance: 49.0
click at [337, 131] on div "T3214 40088T 1156 40066T 37134T 5381-Sold 40032T 7774T 37139T 5306 5265 57469T …" at bounding box center [276, 95] width 553 height 141
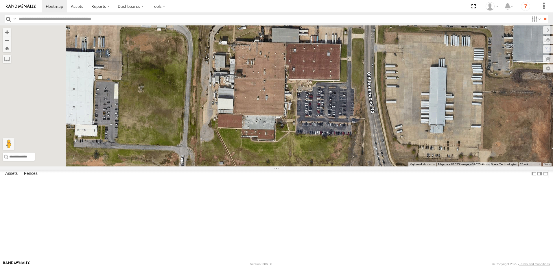
drag, startPoint x: 305, startPoint y: 196, endPoint x: 403, endPoint y: 191, distance: 98.3
click at [406, 167] on div "T3214 40088T 1156 40066T 37134T 5381-Sold 40032T 7774T 37139T 5306 5265 57469T …" at bounding box center [276, 95] width 553 height 141
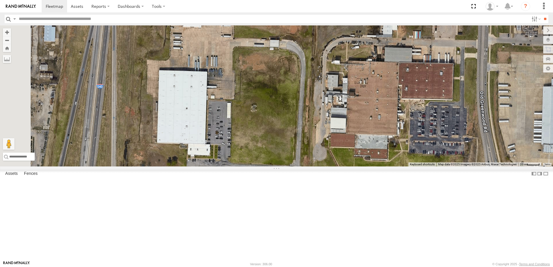
drag, startPoint x: 242, startPoint y: 162, endPoint x: 353, endPoint y: 181, distance: 112.3
click at [353, 167] on div "T3214 40088T 1156 40066T 37134T 5381-Sold 40032T 7774T 37139T 5306 5265 57469T …" at bounding box center [276, 95] width 553 height 141
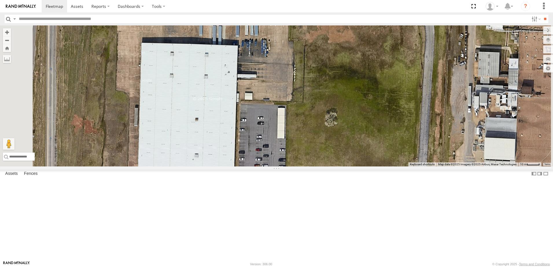
drag, startPoint x: 267, startPoint y: 205, endPoint x: 303, endPoint y: 202, distance: 35.8
click at [303, 167] on div "T3214 40088T 1156 40066T 37134T 5381-Sold 40032T 7774T 37139T 5306 5265 57469T …" at bounding box center [276, 95] width 553 height 141
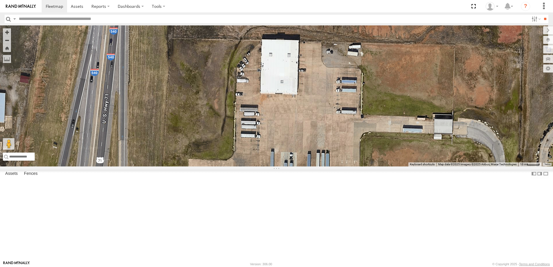
drag, startPoint x: 326, startPoint y: 193, endPoint x: 279, endPoint y: 142, distance: 69.0
click at [286, 146] on div "T3214 40088T 1156 40066T 37134T 5381-Sold 40032T 7774T 37139T 5306 5265 57469T …" at bounding box center [276, 95] width 553 height 141
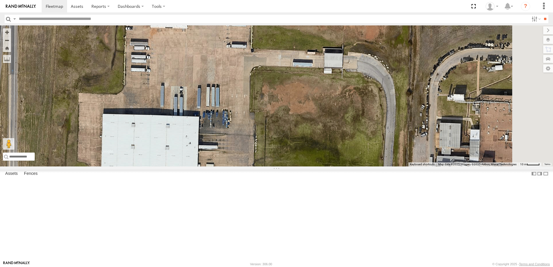
drag, startPoint x: 373, startPoint y: 179, endPoint x: 358, endPoint y: 178, distance: 15.7
click at [358, 167] on div "T3214 40088T 1156 40066T 37134T 5381-Sold 40032T 7774T 37139T 5306 5265 57469T …" at bounding box center [276, 95] width 553 height 141
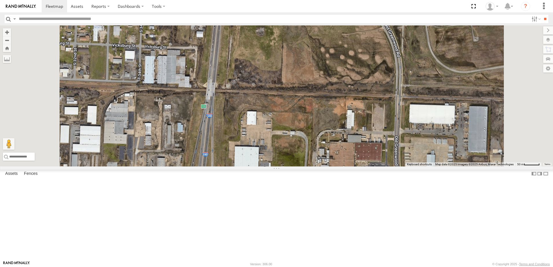
drag, startPoint x: 326, startPoint y: 129, endPoint x: 322, endPoint y: 202, distance: 73.3
click at [322, 167] on div "T3214 40088T 1156 40066T 37134T 5381-Sold 40032T 7774T 37139T 5306 5265 57469T …" at bounding box center [276, 95] width 553 height 141
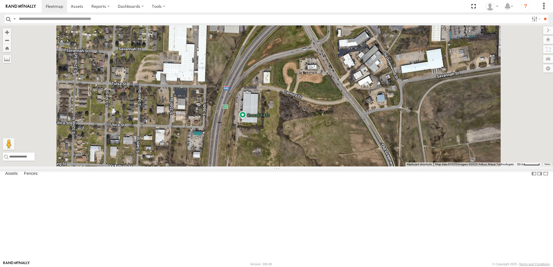
drag, startPoint x: 321, startPoint y: 177, endPoint x: 325, endPoint y: 226, distance: 49.1
click at [325, 167] on div "T3214 40088T 1156 40066T 37134T 5381-Sold 40032T 7774T 37139T 5306 5265 57469T …" at bounding box center [276, 95] width 553 height 141
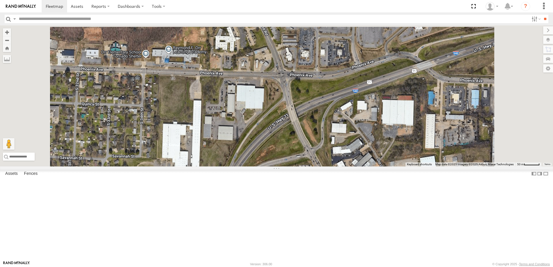
drag, startPoint x: 348, startPoint y: 144, endPoint x: 340, endPoint y: 201, distance: 57.6
click at [340, 167] on div "T3214 40088T 1156 40066T 37134T 5381-Sold 40032T 7774T 37139T 5306 5265 57469T …" at bounding box center [276, 95] width 553 height 141
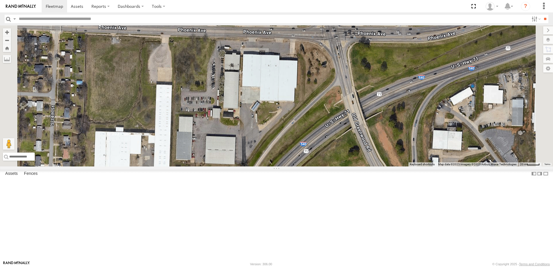
drag, startPoint x: 285, startPoint y: 237, endPoint x: 295, endPoint y: 233, distance: 10.5
click at [295, 167] on div "T3214 40088T 1156 40066T 37134T 5381-Sold 40032T 7774T 37139T 5306 5265 57469T …" at bounding box center [276, 95] width 553 height 141
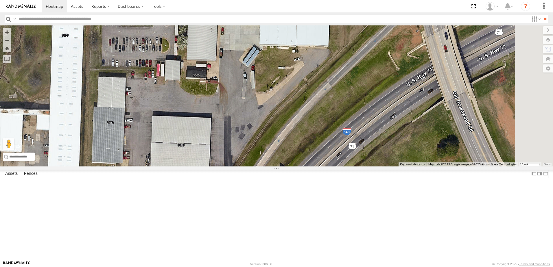
drag, startPoint x: 327, startPoint y: 141, endPoint x: 313, endPoint y: 137, distance: 14.2
click at [313, 137] on div "T3214 40088T 1156 40066T 37134T 5381-Sold 40032T 7774T 37139T 5306 5265 57469T …" at bounding box center [276, 95] width 553 height 141
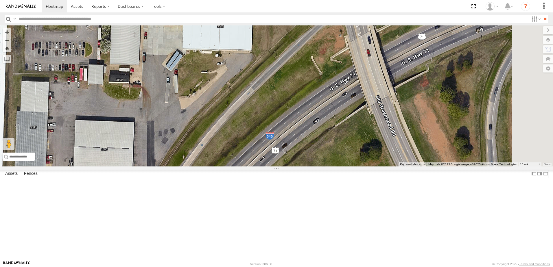
drag, startPoint x: 322, startPoint y: 173, endPoint x: 244, endPoint y: 177, distance: 78.3
click at [244, 167] on div "T3214 40088T 1156 40066T 37134T 5381-Sold 40032T 7774T 37139T 5306 5265 57469T …" at bounding box center [276, 95] width 553 height 141
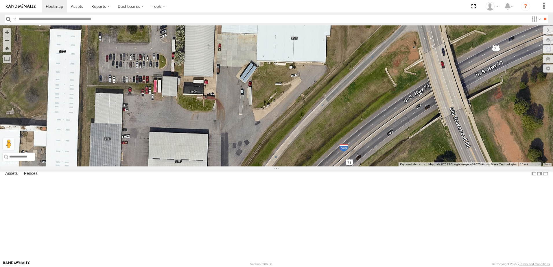
drag, startPoint x: 320, startPoint y: 110, endPoint x: 397, endPoint y: 109, distance: 77.6
click at [397, 112] on div "T3214 40088T 1156 40066T 37134T 5381-Sold 40032T 7774T 37139T 5306 5265 57469T …" at bounding box center [276, 95] width 553 height 141
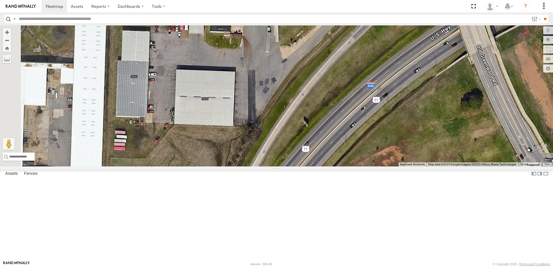
drag, startPoint x: 282, startPoint y: 214, endPoint x: 292, endPoint y: 203, distance: 15.2
click at [292, 167] on div "T3214 40088T 1156 40066T 37134T 5381-Sold 40032T 7774T 37139T 5306 5265 57469T …" at bounding box center [276, 95] width 553 height 141
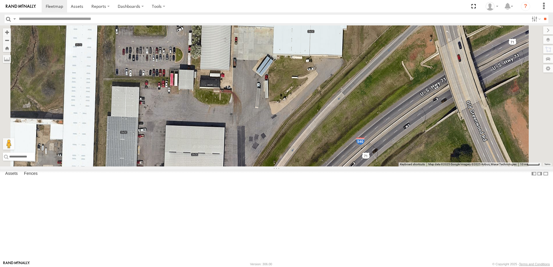
drag, startPoint x: 257, startPoint y: 162, endPoint x: 256, endPoint y: 156, distance: 6.1
click at [256, 156] on div "T3214 40088T 1156 40066T 37134T 5381-Sold 40032T 7774T 37139T 5306 5265 57469T …" at bounding box center [276, 95] width 553 height 141
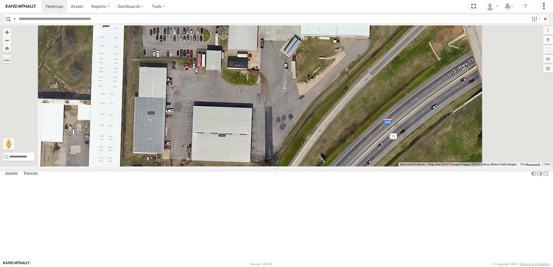
drag, startPoint x: 287, startPoint y: 139, endPoint x: 286, endPoint y: 135, distance: 4.1
click at [286, 135] on div "T3214 40088T 1156 40066T 37134T 5381-Sold 40032T 7774T 37139T 5306 5265 57469T …" at bounding box center [276, 95] width 553 height 141
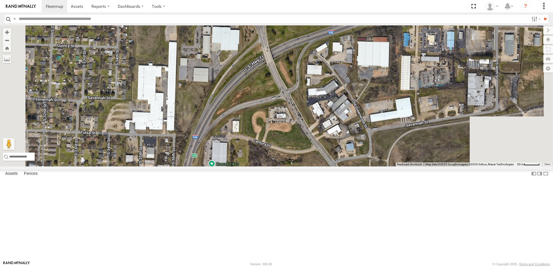
drag, startPoint x: 388, startPoint y: 239, endPoint x: 348, endPoint y: 147, distance: 99.5
click at [354, 162] on div "T3214 40088T 1156 40066T 37134T 5381-Sold 40032T 7774T 37139T 5306 5265 57469T …" at bounding box center [276, 95] width 553 height 141
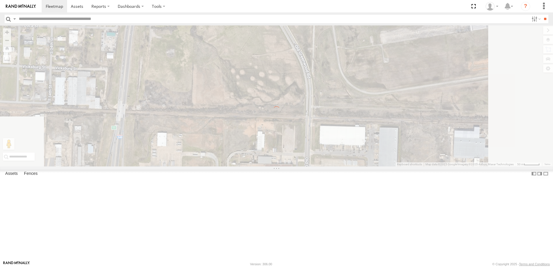
drag, startPoint x: 328, startPoint y: 182, endPoint x: 320, endPoint y: 126, distance: 56.9
click at [320, 129] on div "To navigate the map with touch gestures double-tap and hold your finger on the …" at bounding box center [276, 95] width 553 height 141
click at [320, 126] on div "To navigate the map with touch gestures double-tap and hold your finger on the …" at bounding box center [276, 95] width 553 height 141
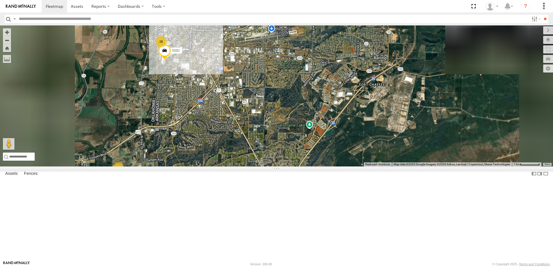
drag, startPoint x: 247, startPoint y: 114, endPoint x: 244, endPoint y: 148, distance: 33.7
click at [244, 148] on div "T3214 40088T 1156 40066T 37134T 5381-Sold 40032T 7774T 37139T 5306 5265 57469T …" at bounding box center [276, 95] width 553 height 141
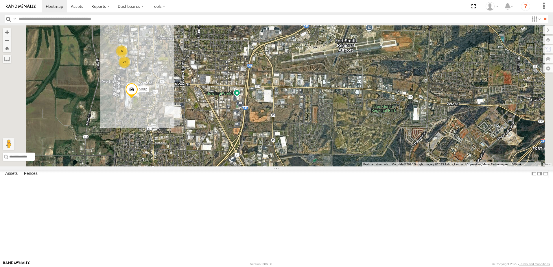
click at [221, 154] on div "T3214 40088T 1156 40066T 37134T 5381-Sold 40032T 7774T 37139T 5306 5265 57469T …" at bounding box center [276, 95] width 553 height 141
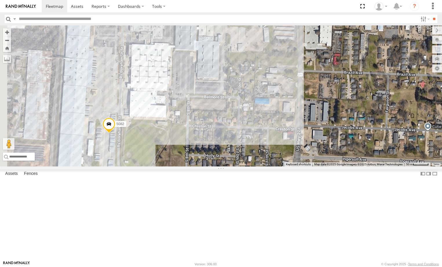
drag, startPoint x: 222, startPoint y: 179, endPoint x: 249, endPoint y: 195, distance: 31.3
click at [252, 167] on div "T3214 40088T 1156 40066T 37134T 5381-Sold 40032T 7774T 37139T 5306 5265 57469T …" at bounding box center [221, 95] width 442 height 141
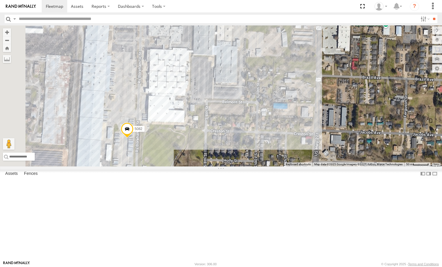
click at [225, 131] on div "T3214 40088T 1156 40066T 37134T 5381-Sold 40032T 7774T 37139T 5306 5265 57469T …" at bounding box center [221, 95] width 442 height 141
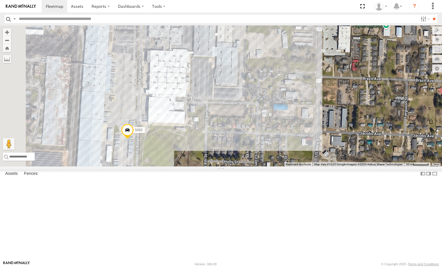
click at [208, 129] on div "T3214 40088T 1156 40066T 37134T 5381-Sold 40032T 7774T 37139T 5306 5265 57469T …" at bounding box center [221, 95] width 442 height 141
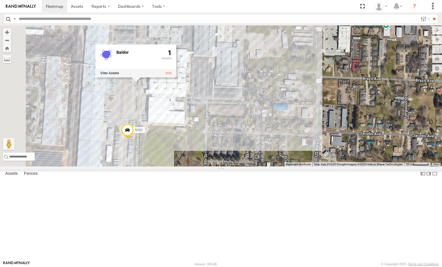
click at [249, 167] on div "T3214 40088T 1156 40066T 37134T 5381-Sold 40032T 7774T 37139T 5306 5265 57469T …" at bounding box center [221, 95] width 442 height 141
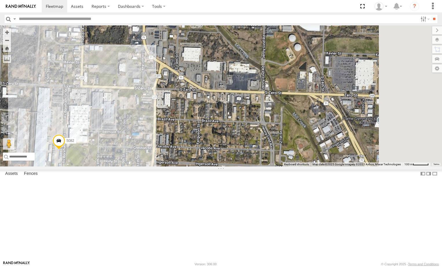
drag, startPoint x: 329, startPoint y: 159, endPoint x: 236, endPoint y: 157, distance: 92.1
click at [236, 157] on div "T3214 40088T 1156 40066T 37134T 5381-Sold 40032T 7774T 37139T 5306 5265 57469T …" at bounding box center [221, 95] width 442 height 141
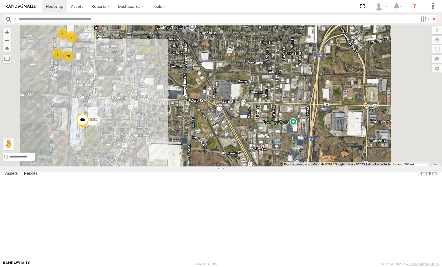
drag, startPoint x: 316, startPoint y: 137, endPoint x: 274, endPoint y: 140, distance: 41.5
click at [274, 140] on div "T3214 40088T 1156 40066T 37134T 5381-Sold 40032T 7774T 37139T 5306 5265 57469T …" at bounding box center [221, 95] width 442 height 141
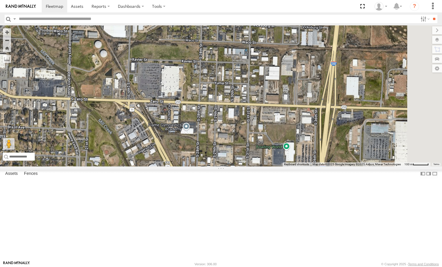
drag, startPoint x: 300, startPoint y: 173, endPoint x: 145, endPoint y: 169, distance: 155.5
click at [145, 167] on div "T3214 40088T 1156 40066T 37134T 5381-Sold 40032T 7774T 37139T 5306 5265 57469T …" at bounding box center [221, 95] width 442 height 141
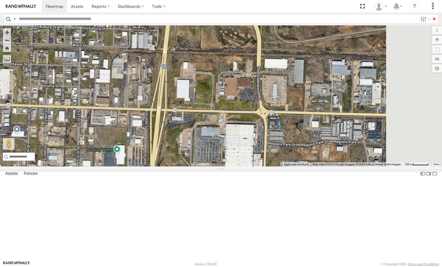
drag, startPoint x: 298, startPoint y: 165, endPoint x: 174, endPoint y: 174, distance: 124.2
click at [174, 167] on div "T3214 40088T 1156 40066T 37134T 5381-Sold 40032T 7774T 37139T 5306 5265 57469T …" at bounding box center [221, 95] width 442 height 141
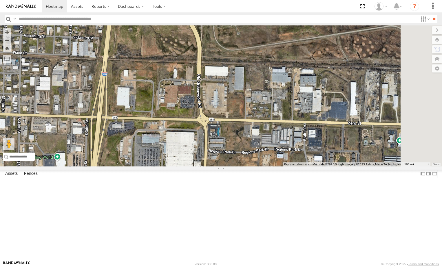
drag, startPoint x: 313, startPoint y: 155, endPoint x: 259, endPoint y: 164, distance: 55.1
click at [259, 164] on div "T3214 40088T 1156 40066T 37134T 5381-Sold 40032T 7774T 37139T 5306 5265 57469T …" at bounding box center [221, 95] width 442 height 141
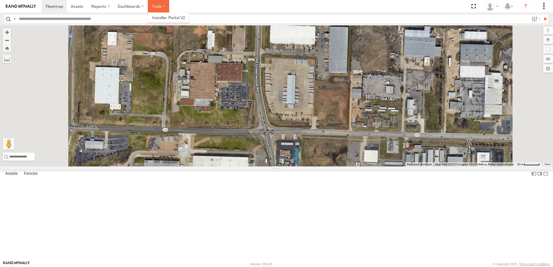
click at [159, 8] on label at bounding box center [158, 6] width 21 height 12
click at [187, 41] on div "T3214 40088T 1156 40066T 37134T 5381-Sold 40032T 7774T 37139T 5306 5265 57469T …" at bounding box center [276, 95] width 553 height 141
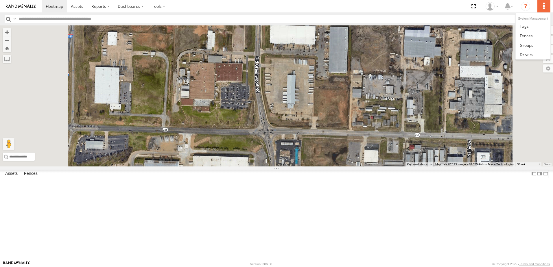
click at [546, 5] on label at bounding box center [544, 6] width 13 height 12
click at [527, 35] on span at bounding box center [526, 35] width 13 height 5
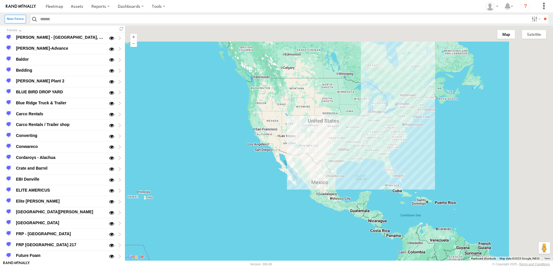
drag, startPoint x: 424, startPoint y: 117, endPoint x: 322, endPoint y: 157, distance: 109.9
click at [322, 155] on div at bounding box center [339, 143] width 428 height 235
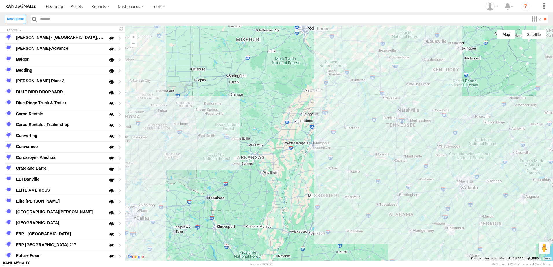
drag, startPoint x: 285, startPoint y: 148, endPoint x: 306, endPoint y: 177, distance: 36.1
click at [307, 176] on div at bounding box center [339, 143] width 428 height 235
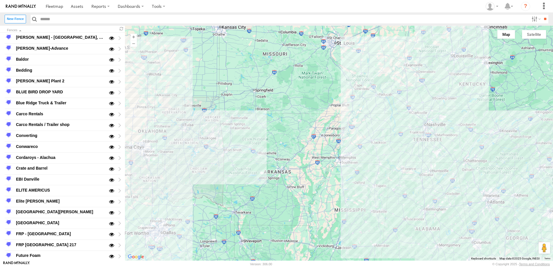
drag, startPoint x: 238, startPoint y: 163, endPoint x: 250, endPoint y: 171, distance: 14.3
click at [250, 171] on div at bounding box center [339, 143] width 428 height 235
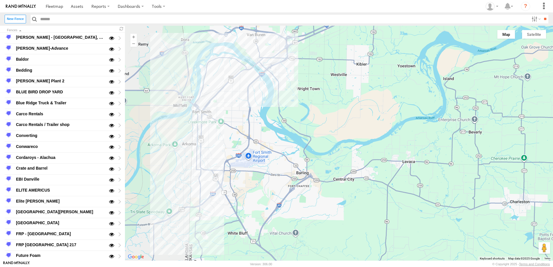
drag, startPoint x: 214, startPoint y: 169, endPoint x: 273, endPoint y: 166, distance: 59.1
click at [273, 166] on div at bounding box center [339, 143] width 428 height 235
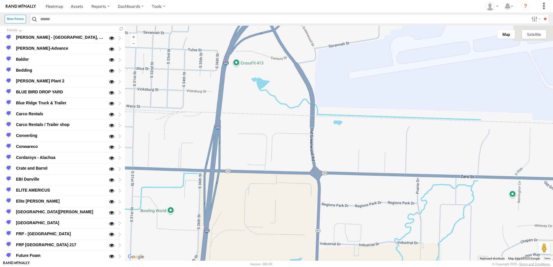
drag, startPoint x: 330, startPoint y: 126, endPoint x: 304, endPoint y: 159, distance: 42.0
click at [304, 159] on div at bounding box center [339, 143] width 428 height 235
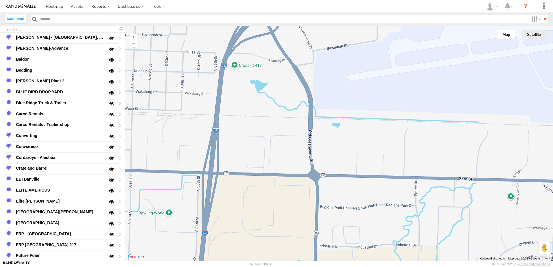
click at [536, 38] on button "Satellite" at bounding box center [534, 34] width 24 height 9
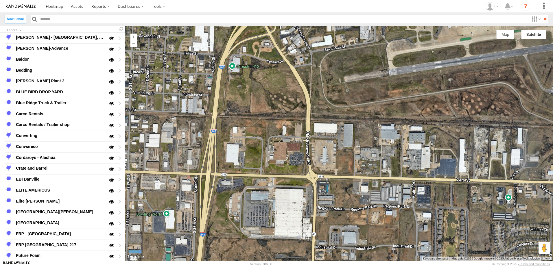
drag, startPoint x: 351, startPoint y: 166, endPoint x: 348, endPoint y: 167, distance: 3.1
click at [348, 167] on div at bounding box center [339, 143] width 428 height 235
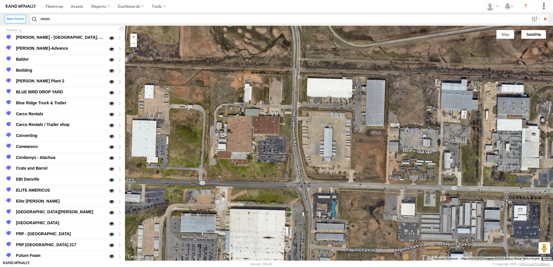
drag, startPoint x: 311, startPoint y: 75, endPoint x: 292, endPoint y: 76, distance: 19.7
click at [292, 76] on div at bounding box center [339, 143] width 428 height 235
click at [545, 7] on label at bounding box center [544, 6] width 13 height 12
click at [525, 35] on span at bounding box center [526, 35] width 13 height 5
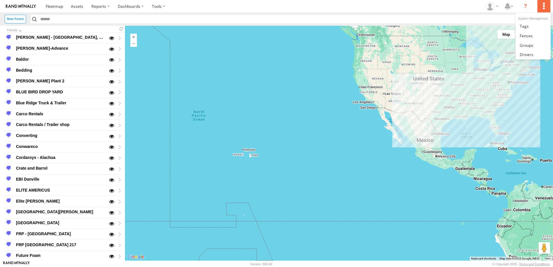
click at [546, 7] on label at bounding box center [544, 6] width 13 height 12
click at [464, 82] on div at bounding box center [339, 143] width 428 height 235
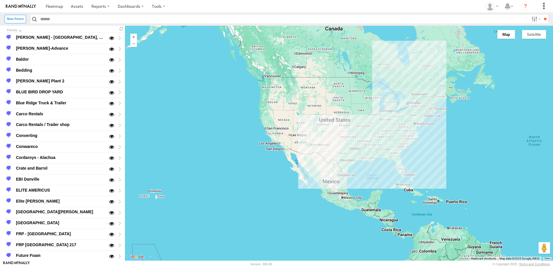
drag, startPoint x: 417, startPoint y: 105, endPoint x: 312, endPoint y: 148, distance: 113.7
click at [315, 147] on div at bounding box center [339, 143] width 428 height 235
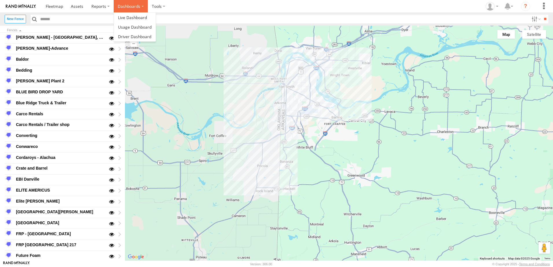
click at [135, 7] on label "Dashboards" at bounding box center [131, 6] width 34 height 12
click at [178, 45] on div at bounding box center [339, 143] width 428 height 235
click at [162, 7] on label at bounding box center [158, 6] width 21 height 12
click at [183, 43] on div at bounding box center [339, 143] width 428 height 235
click at [14, 19] on label "New Fence" at bounding box center [15, 19] width 21 height 8
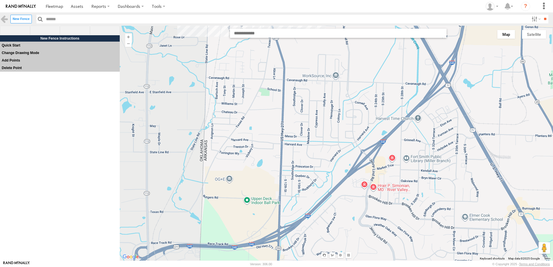
drag, startPoint x: 257, startPoint y: 173, endPoint x: 293, endPoint y: 267, distance: 100.6
click at [294, 267] on html at bounding box center [276, 133] width 553 height 267
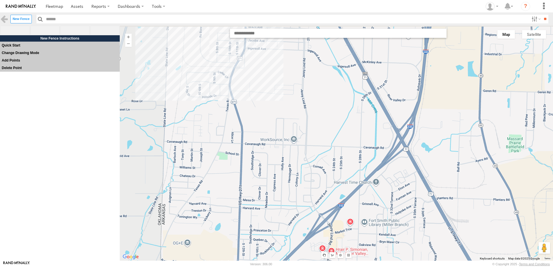
drag, startPoint x: 401, startPoint y: 164, endPoint x: 338, endPoint y: 227, distance: 88.6
click at [341, 225] on div at bounding box center [337, 143] width 434 height 235
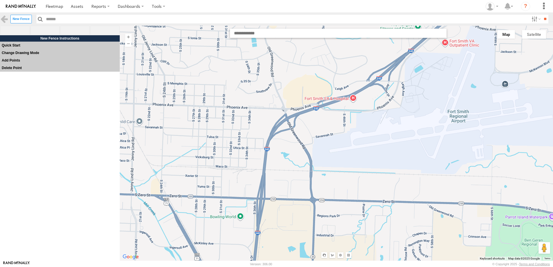
drag, startPoint x: 296, startPoint y: 183, endPoint x: 288, endPoint y: 208, distance: 26.8
click at [288, 208] on div at bounding box center [337, 143] width 434 height 235
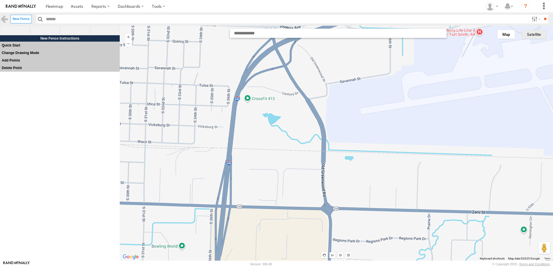
click at [535, 36] on button "Satellite" at bounding box center [534, 34] width 24 height 9
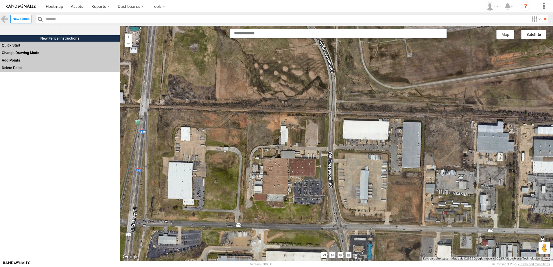
drag, startPoint x: 332, startPoint y: 117, endPoint x: 327, endPoint y: 117, distance: 4.9
click at [327, 117] on div at bounding box center [337, 143] width 434 height 235
click at [327, 118] on div at bounding box center [337, 143] width 434 height 235
click at [45, 31] on span at bounding box center [45, 31] width 30 height 10
click at [326, 117] on div at bounding box center [337, 143] width 434 height 235
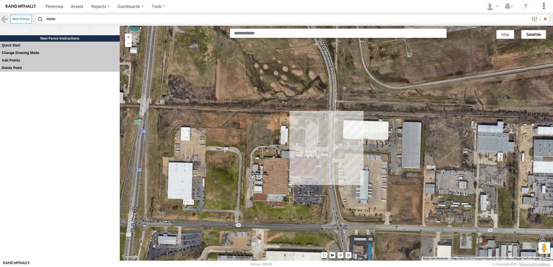
drag, startPoint x: 326, startPoint y: 117, endPoint x: 250, endPoint y: 114, distance: 75.9
click at [250, 114] on div at bounding box center [337, 143] width 434 height 235
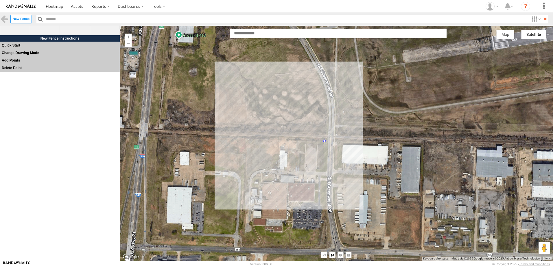
drag, startPoint x: 249, startPoint y: 114, endPoint x: 248, endPoint y: 139, distance: 24.6
click at [248, 139] on div at bounding box center [337, 143] width 434 height 235
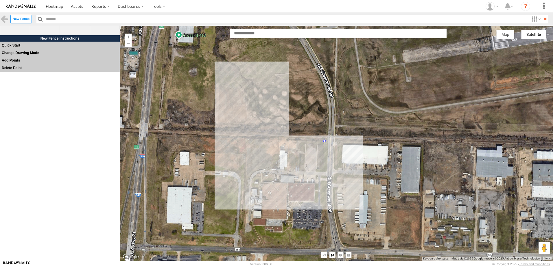
click at [248, 140] on div at bounding box center [337, 143] width 434 height 235
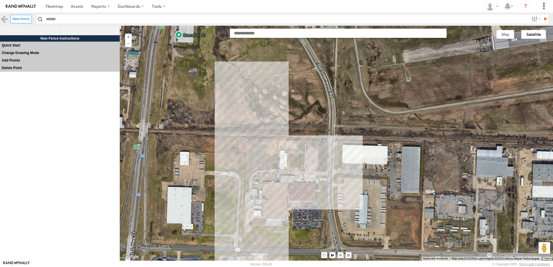
click at [245, 245] on div at bounding box center [337, 143] width 434 height 235
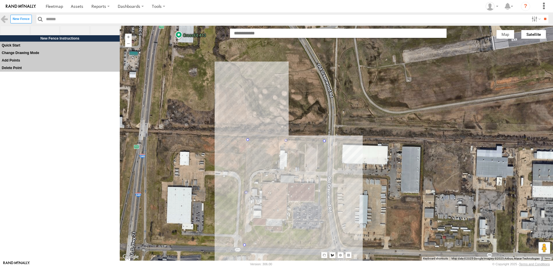
click at [328, 245] on div at bounding box center [337, 143] width 434 height 235
click at [325, 139] on div at bounding box center [337, 143] width 434 height 235
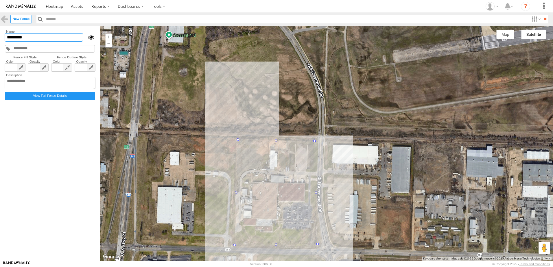
click at [12, 37] on input "*********" at bounding box center [44, 37] width 78 height 8
click at [27, 38] on input "********" at bounding box center [44, 37] width 78 height 8
type input "*"
type input "*****"
click at [19, 36] on input "*****" at bounding box center [44, 37] width 78 height 8
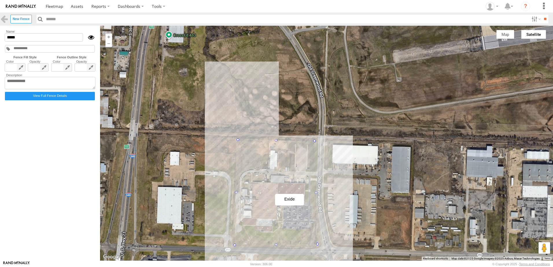
click at [270, 188] on div at bounding box center [326, 143] width 453 height 235
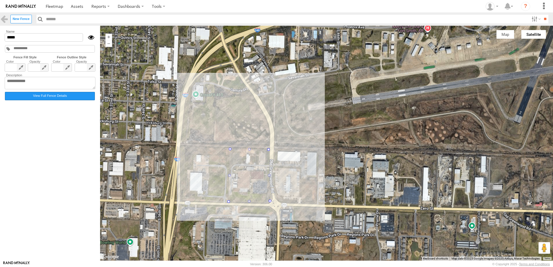
click at [42, 98] on label "View Full Fence Details" at bounding box center [50, 96] width 90 height 8
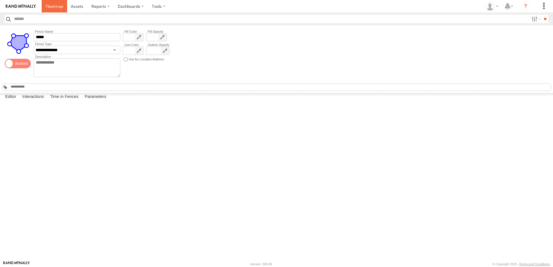
click at [56, 5] on span at bounding box center [54, 5] width 17 height 5
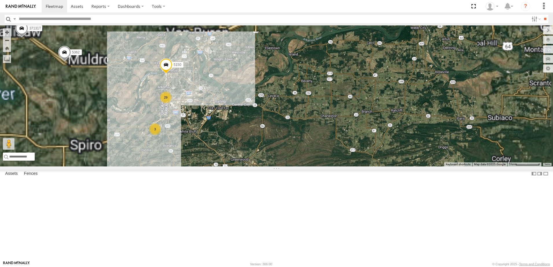
drag, startPoint x: 273, startPoint y: 129, endPoint x: 280, endPoint y: 176, distance: 47.7
click at [280, 167] on div "7774T T3214 40088T 1156 40066T 37134T 5381-Sold 40032T 37139T 5306 5265 57469T …" at bounding box center [276, 95] width 553 height 141
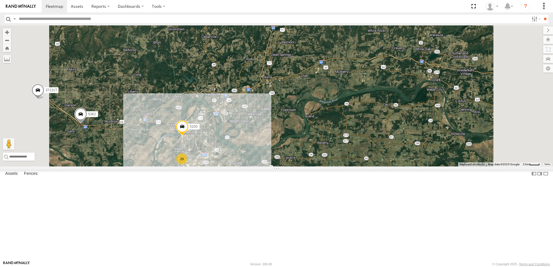
drag, startPoint x: 258, startPoint y: 181, endPoint x: 258, endPoint y: 187, distance: 5.8
click at [258, 167] on div "7774T T3214 40088T 1156 40066T 37134T 5381-Sold 40032T 37139T 5306 5265 57469T …" at bounding box center [276, 95] width 553 height 141
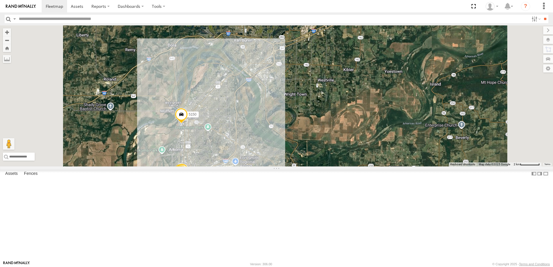
drag, startPoint x: 336, startPoint y: 197, endPoint x: 347, endPoint y: 164, distance: 34.3
click at [345, 167] on div "7774T T3214 40088T 1156 40066T 37134T 5381-Sold 40032T 37139T 5306 5265 57469T …" at bounding box center [276, 95] width 553 height 141
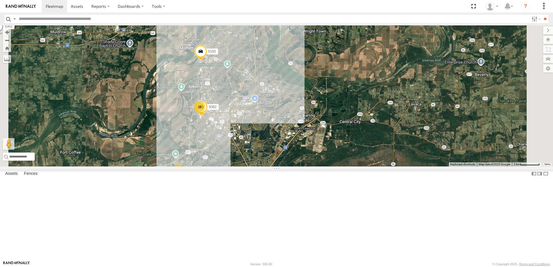
drag, startPoint x: 336, startPoint y: 198, endPoint x: 340, endPoint y: 185, distance: 14.2
click at [340, 167] on div "7774T T3214 40088T 1156 40066T 37134T 5381-Sold 40032T 37139T 5306 5265 57469T …" at bounding box center [276, 95] width 553 height 141
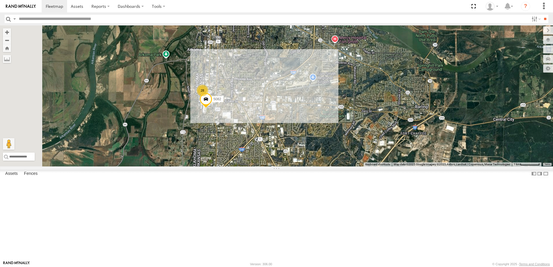
drag, startPoint x: 380, startPoint y: 227, endPoint x: 385, endPoint y: 173, distance: 54.3
click at [388, 167] on div "7774T T3214 40088T 1156 40066T 37134T 5381-Sold 40032T 37139T 5306 5265 57469T …" at bounding box center [276, 95] width 553 height 141
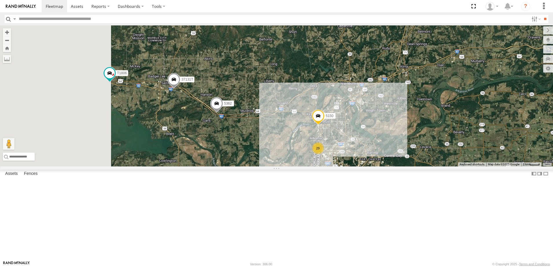
drag, startPoint x: 251, startPoint y: 175, endPoint x: 324, endPoint y: 190, distance: 74.8
click at [324, 167] on div "7774T T3214 40088T 1156 40066T 37134T 5381-Sold 40032T 37139T 5306 5265 57469T …" at bounding box center [276, 95] width 553 height 141
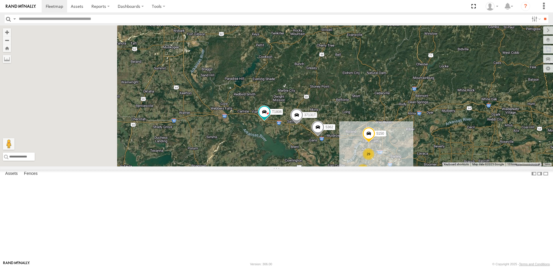
drag, startPoint x: 228, startPoint y: 189, endPoint x: 315, endPoint y: 197, distance: 87.5
click at [315, 167] on div "7774T T3214 40088T 1156 40066T 37134T 5381-Sold 40032T 37139T 5306 5265 57469T …" at bounding box center [276, 95] width 553 height 141
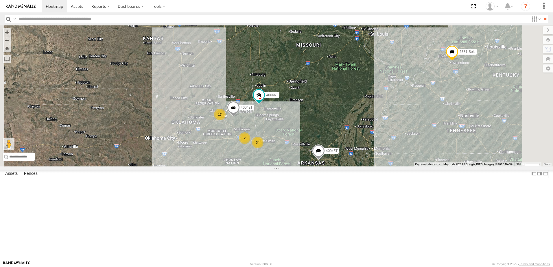
drag, startPoint x: 320, startPoint y: 223, endPoint x: 308, endPoint y: 155, distance: 69.0
click at [308, 157] on div "7774T T3214 40088T 1156 40066T 37134T 5381-Sold 40032T 37139T 5306 5265 57469T …" at bounding box center [276, 95] width 553 height 141
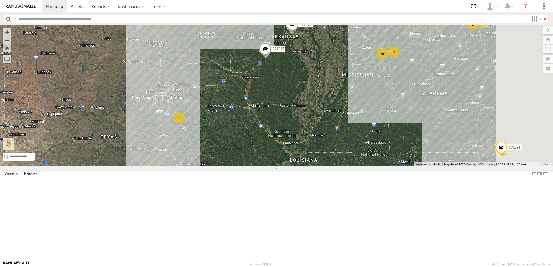
drag, startPoint x: 299, startPoint y: 190, endPoint x: 294, endPoint y: 171, distance: 19.8
click at [294, 167] on div "7774T T3214 40088T 1156 40066T 37134T 5381-Sold 40032T 37139T 5306 5265 57469T …" at bounding box center [276, 95] width 553 height 141
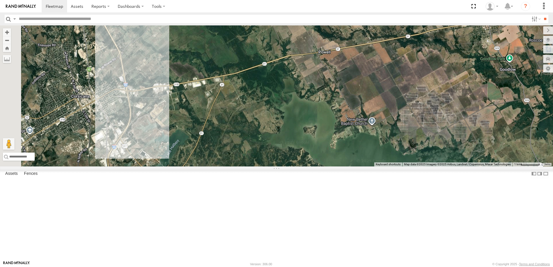
drag, startPoint x: 225, startPoint y: 178, endPoint x: 325, endPoint y: 143, distance: 105.8
click at [325, 143] on div "7774T T3214 40088T 1156 40066T 37134T 5381-Sold 40032T 37139T 5306 5265 57469T …" at bounding box center [276, 95] width 553 height 141
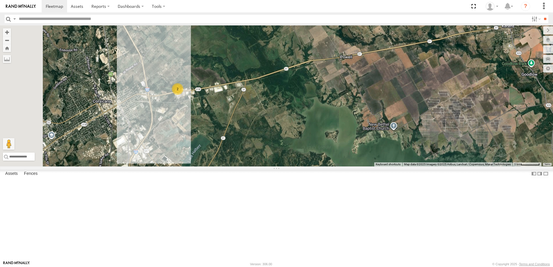
drag, startPoint x: 250, startPoint y: 148, endPoint x: 277, endPoint y: 154, distance: 27.7
click at [277, 154] on div "7774T T3214 40088T 1156 40066T 37134T 5381-Sold 40032T 37139T 5306 5265 57469T …" at bounding box center [276, 95] width 553 height 141
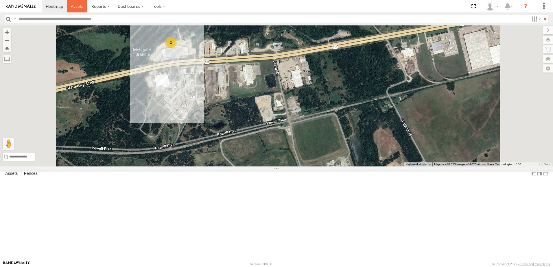
click at [75, 5] on span at bounding box center [77, 5] width 12 height 5
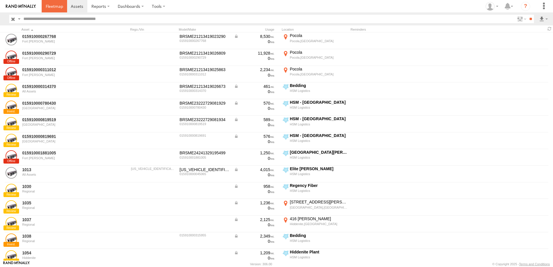
click at [56, 7] on span at bounding box center [54, 5] width 17 height 5
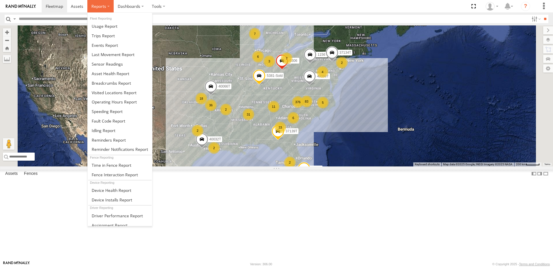
click at [99, 9] on span at bounding box center [98, 5] width 15 height 5
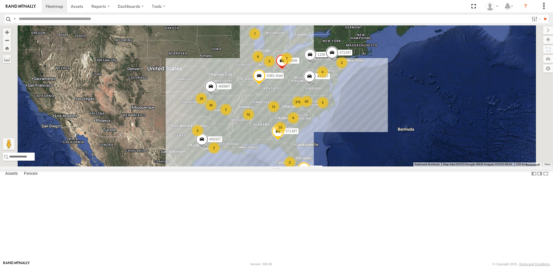
click at [193, 44] on div "7774T 376 33 31 36 6 2 18 7 5 83 T3214 11 6 2 4 2 40088T 7 1156 40066T 2 2 3 37…" at bounding box center [276, 95] width 553 height 141
click at [0, 0] on span "Asset" at bounding box center [0, 0] width 0 height 0
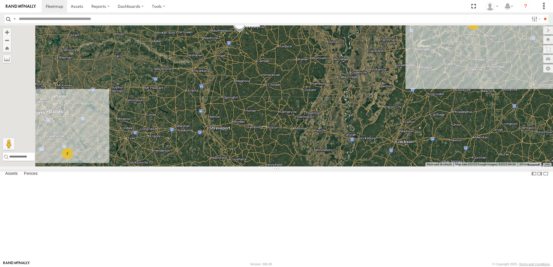
drag, startPoint x: 302, startPoint y: 133, endPoint x: 304, endPoint y: 121, distance: 12.9
click at [304, 123] on div "7774T T3214 40088T 1156 40066T 37134T 5381-Sold 40032T 37139T 5306 5265 57469T …" at bounding box center [276, 95] width 553 height 141
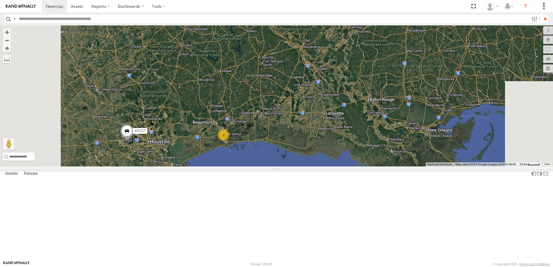
drag, startPoint x: 290, startPoint y: 166, endPoint x: 308, endPoint y: 118, distance: 51.4
click at [308, 118] on div "7774T T3214 40088T 1156 40066T 37134T 5381-Sold 40032T 37139T 5306 5265 57469T …" at bounding box center [276, 95] width 553 height 141
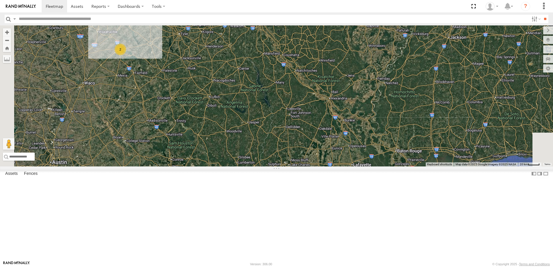
drag, startPoint x: 263, startPoint y: 109, endPoint x: 278, endPoint y: 201, distance: 93.2
click at [278, 167] on div "7774T T3214 40088T 1156 40066T 37134T 5381-Sold 40032T 37139T 5306 5265 57469T …" at bounding box center [276, 95] width 553 height 141
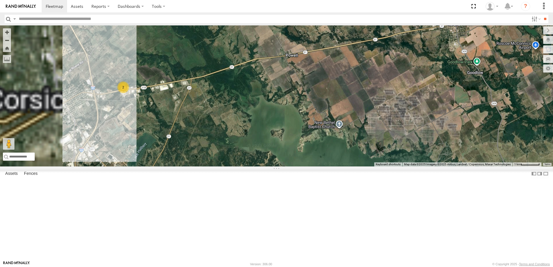
drag, startPoint x: 193, startPoint y: 127, endPoint x: 234, endPoint y: 152, distance: 48.3
click at [234, 152] on div "7774T T3214 40088T 1156 40066T 37134T 5381-Sold 40032T 37139T 5306 5265 57469T …" at bounding box center [276, 95] width 553 height 141
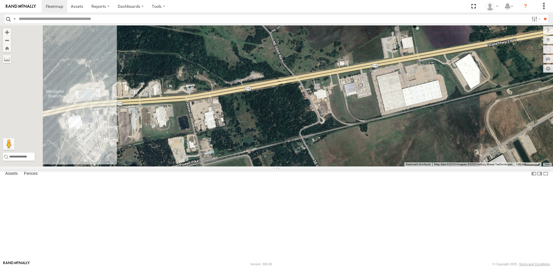
drag, startPoint x: 205, startPoint y: 145, endPoint x: 357, endPoint y: 147, distance: 152.3
click at [357, 147] on div "7774T T3214 40088T 1156 40066T 37134T 5381-Sold 40032T 37139T 5306 5265 57469T …" at bounding box center [276, 95] width 553 height 141
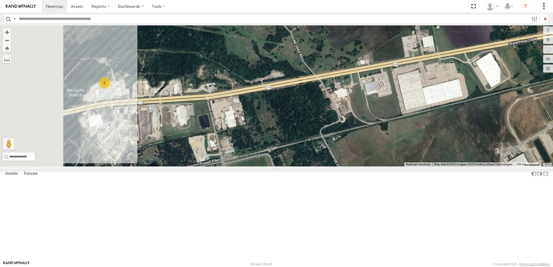
drag, startPoint x: 253, startPoint y: 152, endPoint x: 274, endPoint y: 150, distance: 21.2
click at [274, 150] on div "7774T T3214 40088T 1156 40066T 37134T 5381-Sold 40032T 37139T 5306 5265 57469T …" at bounding box center [276, 95] width 553 height 141
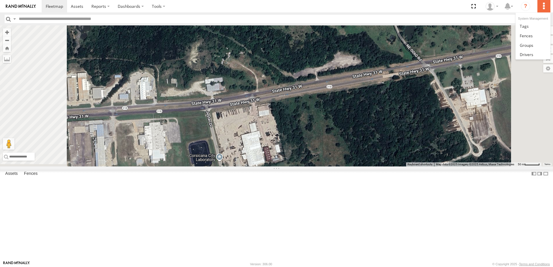
click at [546, 5] on label at bounding box center [544, 6] width 13 height 12
click at [528, 35] on span at bounding box center [526, 35] width 13 height 5
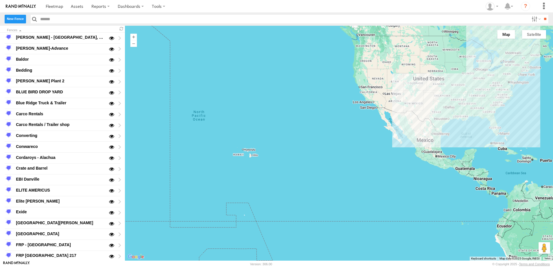
click at [12, 19] on label "New Fence" at bounding box center [15, 19] width 21 height 8
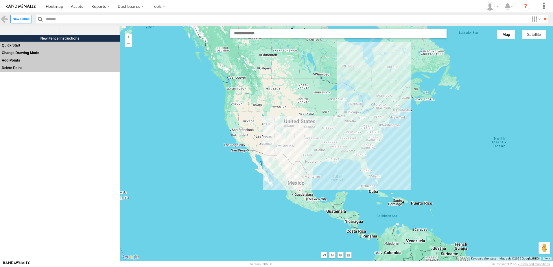
drag, startPoint x: 417, startPoint y: 128, endPoint x: 289, endPoint y: 172, distance: 134.9
click at [289, 172] on div at bounding box center [337, 143] width 434 height 235
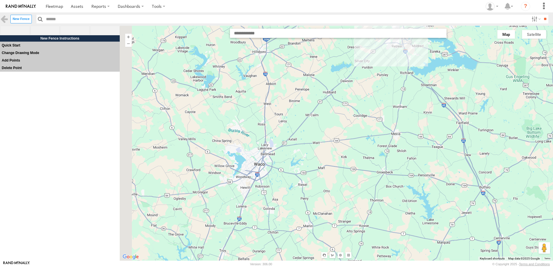
drag, startPoint x: 269, startPoint y: 181, endPoint x: 275, endPoint y: 187, distance: 8.0
click at [275, 187] on div at bounding box center [337, 143] width 434 height 235
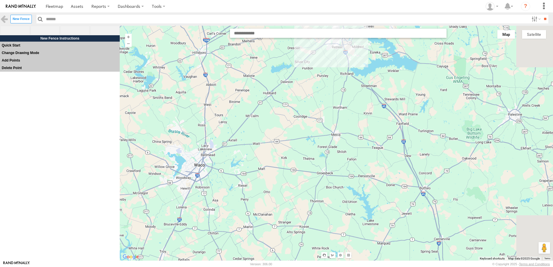
drag, startPoint x: 295, startPoint y: 214, endPoint x: 214, endPoint y: 194, distance: 83.6
click at [214, 194] on div at bounding box center [337, 143] width 434 height 235
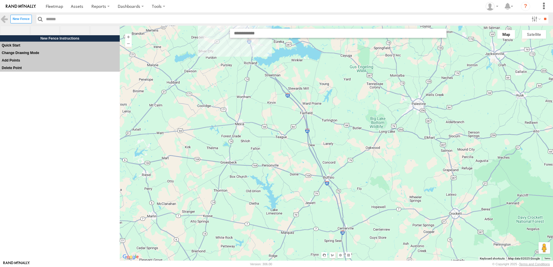
drag, startPoint x: 386, startPoint y: 191, endPoint x: 283, endPoint y: 127, distance: 120.6
click at [285, 133] on div at bounding box center [337, 143] width 434 height 235
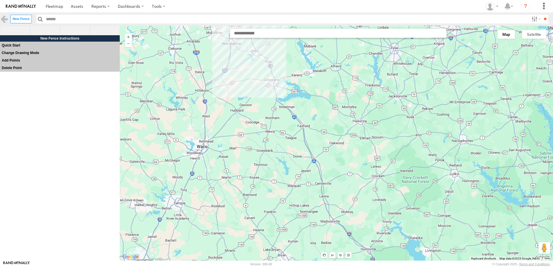
drag, startPoint x: 298, startPoint y: 151, endPoint x: 303, endPoint y: 195, distance: 45.1
click at [303, 195] on div at bounding box center [337, 143] width 434 height 235
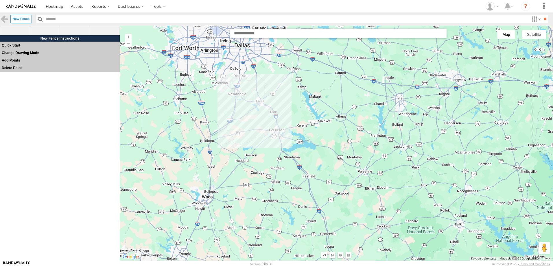
drag, startPoint x: 289, startPoint y: 145, endPoint x: 288, endPoint y: 170, distance: 25.2
click at [288, 170] on div at bounding box center [337, 143] width 434 height 235
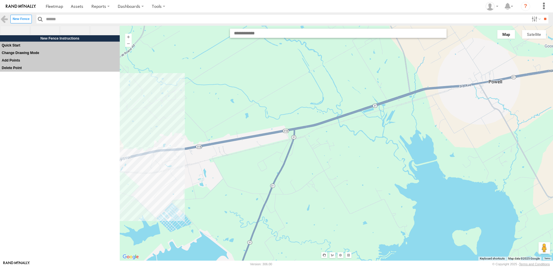
drag, startPoint x: 203, startPoint y: 156, endPoint x: 251, endPoint y: 159, distance: 48.2
click at [251, 159] on div at bounding box center [337, 143] width 434 height 235
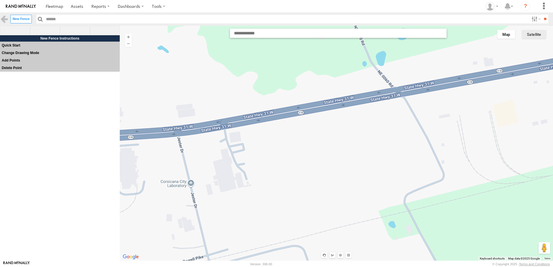
click at [535, 36] on button "Satellite" at bounding box center [534, 34] width 24 height 9
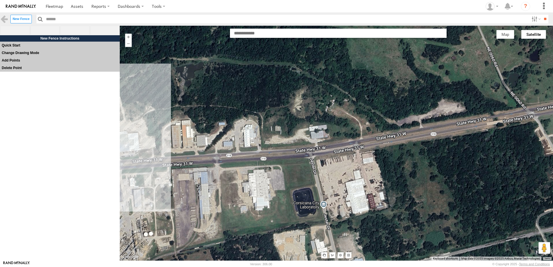
drag, startPoint x: 291, startPoint y: 162, endPoint x: 360, endPoint y: 173, distance: 70.2
click at [360, 173] on div at bounding box center [337, 143] width 434 height 235
click at [48, 30] on span at bounding box center [45, 31] width 30 height 10
click at [331, 123] on div at bounding box center [337, 142] width 434 height 235
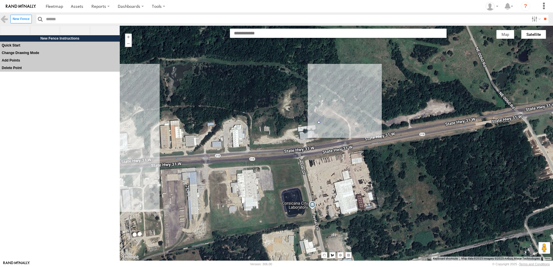
drag, startPoint x: 331, startPoint y: 123, endPoint x: 318, endPoint y: 123, distance: 12.2
click at [318, 123] on div at bounding box center [337, 142] width 434 height 235
drag, startPoint x: 314, startPoint y: 121, endPoint x: 277, endPoint y: 121, distance: 36.5
click at [302, 121] on div at bounding box center [337, 142] width 434 height 235
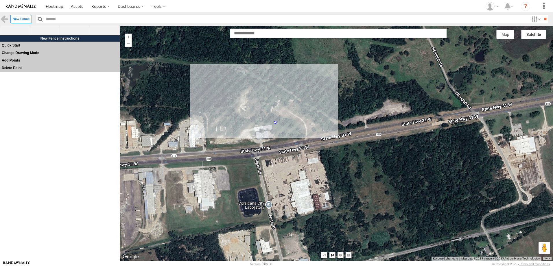
click at [209, 128] on div at bounding box center [337, 142] width 434 height 235
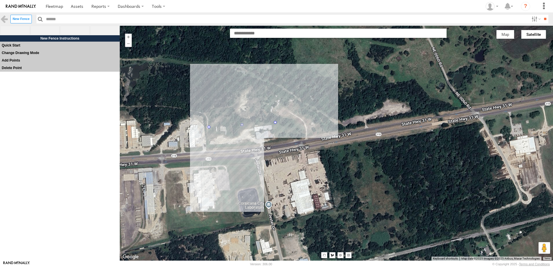
click at [210, 151] on div at bounding box center [337, 142] width 434 height 235
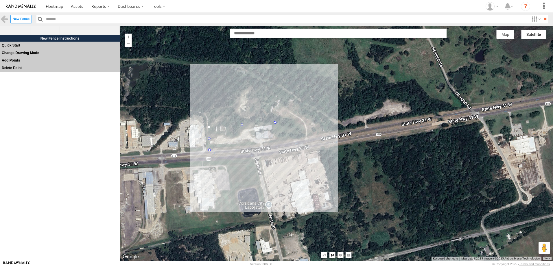
click at [279, 142] on div at bounding box center [337, 142] width 434 height 235
click at [276, 122] on div at bounding box center [337, 142] width 434 height 235
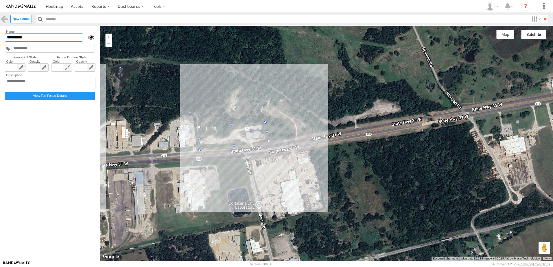
click at [31, 37] on input "*********" at bounding box center [44, 37] width 78 height 8
type input "*"
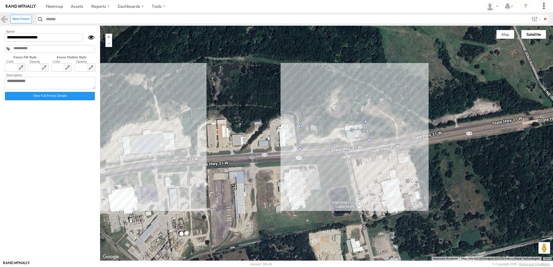
drag, startPoint x: 180, startPoint y: 87, endPoint x: 281, endPoint y: 87, distance: 101.0
click at [281, 87] on div at bounding box center [326, 143] width 453 height 235
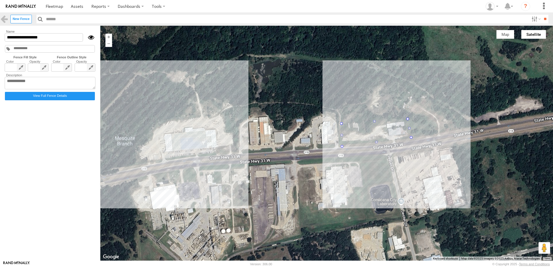
drag, startPoint x: 241, startPoint y: 81, endPoint x: 284, endPoint y: 78, distance: 43.8
click at [284, 78] on div at bounding box center [326, 143] width 453 height 235
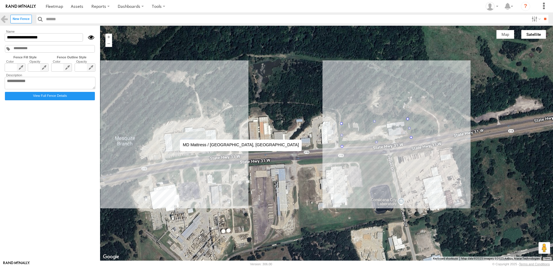
click at [174, 134] on div at bounding box center [326, 143] width 453 height 235
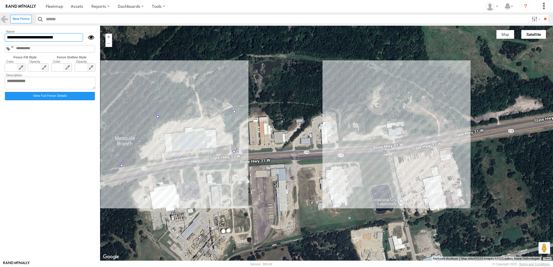
click at [64, 38] on input "**********" at bounding box center [44, 37] width 78 height 8
type input "**********"
click at [316, 81] on div at bounding box center [326, 143] width 453 height 235
click at [57, 7] on span at bounding box center [54, 5] width 17 height 5
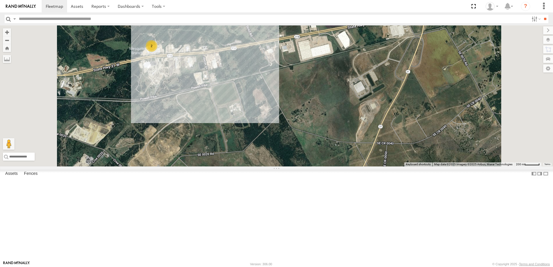
drag, startPoint x: 273, startPoint y: 147, endPoint x: 286, endPoint y: 173, distance: 28.9
click at [286, 167] on div "7774T T3214 40088T 1156 40066T 37134T 5381-Sold 40032T 37139T 5306 5265 57469T …" at bounding box center [276, 95] width 553 height 141
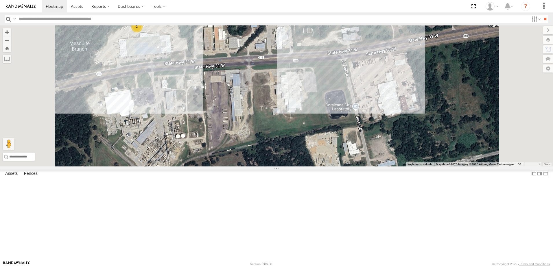
click at [223, 92] on div "7774T T3214 40088T 1156 40066T 37134T 5381-Sold 40032T 37139T 5306 5265 57469T …" at bounding box center [276, 95] width 553 height 141
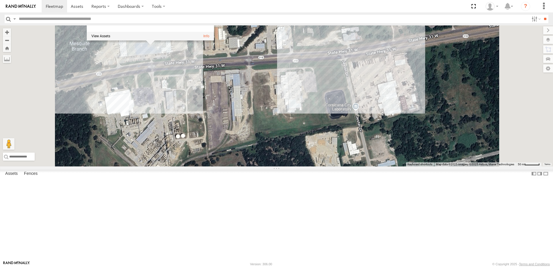
click at [405, 87] on div "7774T T3214 40088T 1156 40066T 37134T 5381-Sold 40032T 37139T 5306 5265 57469T …" at bounding box center [276, 95] width 553 height 141
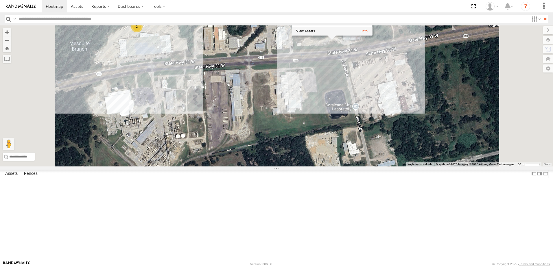
click at [320, 49] on div "7774T T3214 40088T 1156 40066T 37134T 5381-Sold 40032T 37139T 5306 5265 57469T …" at bounding box center [276, 95] width 553 height 141
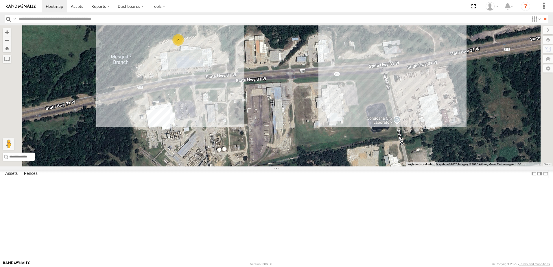
drag, startPoint x: 343, startPoint y: 51, endPoint x: 384, endPoint y: 65, distance: 43.8
click at [384, 65] on div "7774T T3214 40088T 1156 40066T 37134T 5381-Sold 40032T 37139T 5306 5265 57469T …" at bounding box center [276, 95] width 553 height 141
click at [549, 42] on label at bounding box center [542, 40] width 21 height 8
click at [0, 0] on span "Basemaps" at bounding box center [0, 0] width 0 height 0
click at [0, 0] on span "Roadmap" at bounding box center [0, 0] width 0 height 0
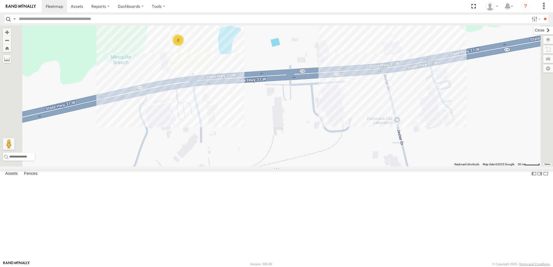
click at [534, 33] on label at bounding box center [543, 30] width 19 height 8
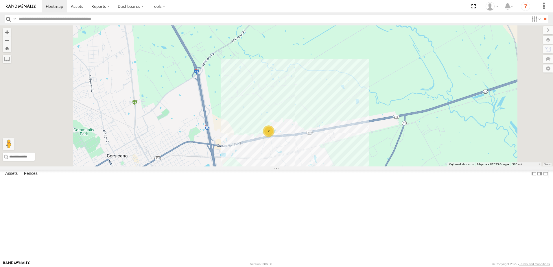
drag, startPoint x: 291, startPoint y: 155, endPoint x: 322, endPoint y: 151, distance: 31.5
click at [320, 152] on div "7774T T3214 40088T 1156 40066T 37134T 5381-Sold 40032T 37139T 5306 5265 57469T …" at bounding box center [276, 95] width 553 height 141
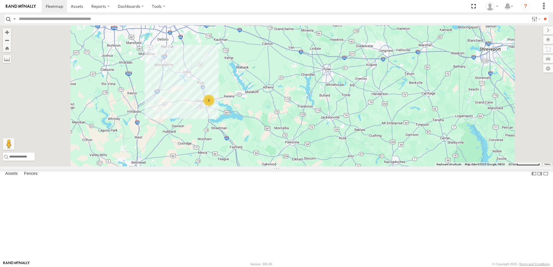
drag, startPoint x: 265, startPoint y: 179, endPoint x: 338, endPoint y: 193, distance: 74.6
click at [338, 167] on div "7774T T3214 40088T 1156 40066T 37134T 5381-Sold 40032T 37139T 5306 5265 57469T …" at bounding box center [276, 95] width 553 height 141
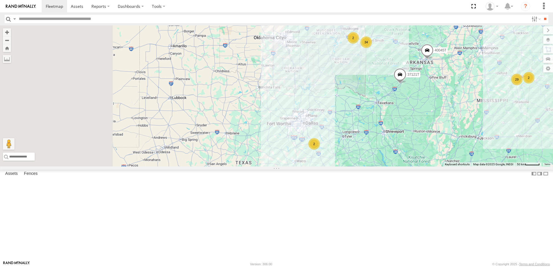
drag, startPoint x: 211, startPoint y: 161, endPoint x: 261, endPoint y: 168, distance: 50.8
click at [261, 167] on div "7774T T3214 40088T 1156 40066T 37134T 5381-Sold 40032T 37139T 5306 5265 57469T …" at bounding box center [276, 95] width 553 height 141
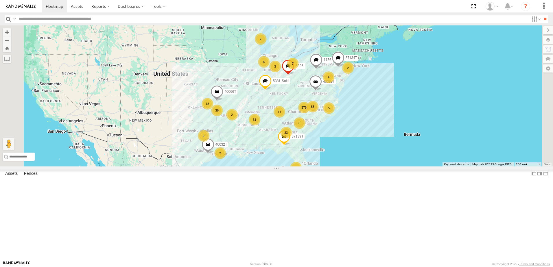
drag, startPoint x: 239, startPoint y: 156, endPoint x: 211, endPoint y: 162, distance: 27.8
click at [214, 162] on div "7774T T3214 40088T 1156 40066T 37134T 5381-Sold 40032T 37139T 5306 376 33 31 36…" at bounding box center [276, 95] width 553 height 141
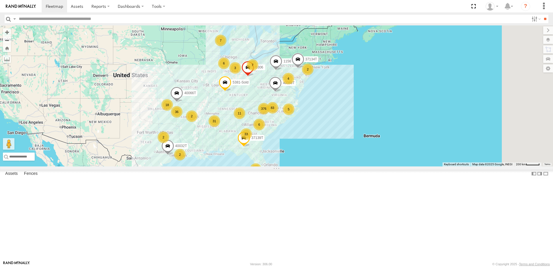
drag, startPoint x: 242, startPoint y: 161, endPoint x: 209, endPoint y: 162, distance: 33.0
click at [209, 162] on div "7774T T3214 40088T 1156 40066T 37134T 5381-Sold 40032T 37139T 5306 376 33 31 36…" at bounding box center [276, 95] width 553 height 141
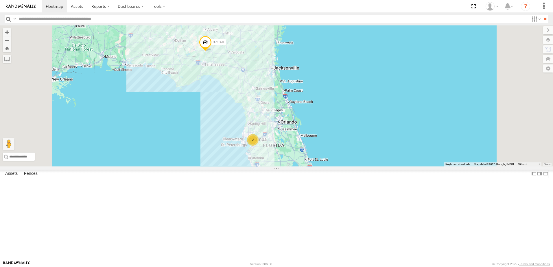
drag, startPoint x: 351, startPoint y: 221, endPoint x: 357, endPoint y: 221, distance: 6.1
click at [357, 167] on div "7774T T3214 40088T 1156 40066T 37134T 5381-Sold 40032T 37139T 5306 57469T 40045…" at bounding box center [276, 95] width 553 height 141
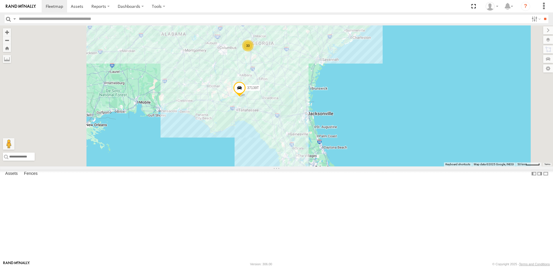
drag, startPoint x: 324, startPoint y: 119, endPoint x: 379, endPoint y: 202, distance: 100.1
click at [379, 167] on div "7774T T3214 40088T 1156 40066T 37134T 5381-Sold 40032T 37139T 5306 57469T 40045…" at bounding box center [276, 95] width 553 height 141
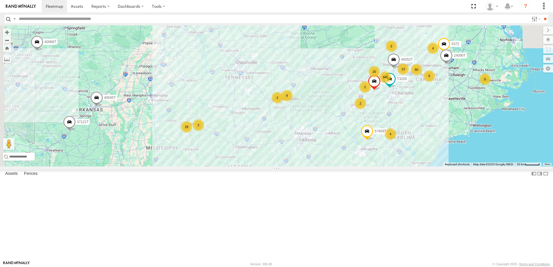
drag, startPoint x: 342, startPoint y: 169, endPoint x: 344, endPoint y: 223, distance: 54.4
click at [344, 167] on div "7774T T3214 40088T 1156 40066T 37134T 5381-Sold 40032T 37139T 5306 57469T 40045…" at bounding box center [276, 95] width 553 height 141
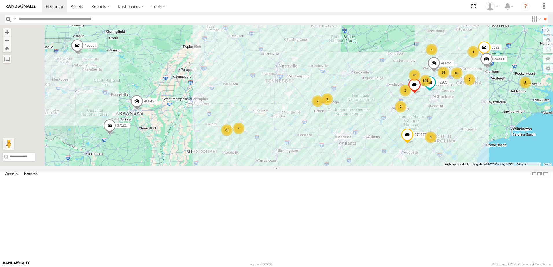
drag, startPoint x: 312, startPoint y: 183, endPoint x: 359, endPoint y: 186, distance: 47.0
click at [359, 167] on div "7774T T3214 40088T 1156 40066T 37134T 5381-Sold 40032T 37139T 5306 57469T 40045…" at bounding box center [276, 95] width 553 height 141
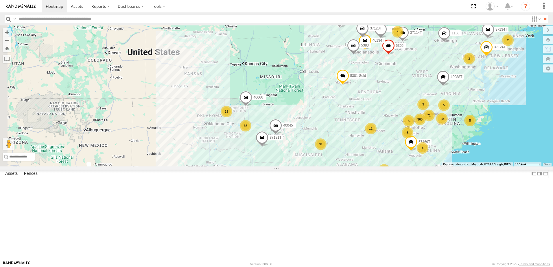
drag, startPoint x: 209, startPoint y: 179, endPoint x: 274, endPoint y: 189, distance: 66.2
click at [274, 167] on div "7774T T3214 40088T 1156 40066T 37134T 5381-Sold 40032T 37139T 5306 57469T 40045…" at bounding box center [276, 95] width 553 height 141
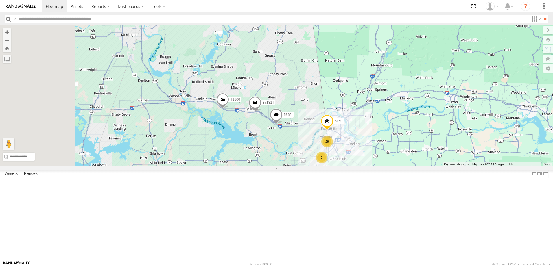
drag, startPoint x: 219, startPoint y: 175, endPoint x: 313, endPoint y: 193, distance: 96.1
click at [313, 167] on div "7774T T3214 40088T 1156 40066T 37134T 5381-Sold 40032T 37139T 5306 57469T 40045…" at bounding box center [276, 95] width 553 height 141
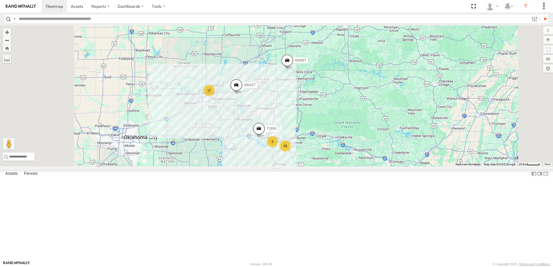
drag, startPoint x: 243, startPoint y: 177, endPoint x: 293, endPoint y: 177, distance: 50.1
click at [291, 167] on div "7774T T3214 40088T 1156 40066T 37134T 5381-Sold 40032T 37139T 5306 57469T 40045…" at bounding box center [276, 95] width 553 height 141
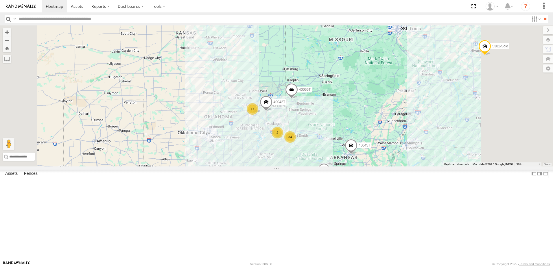
drag, startPoint x: 310, startPoint y: 202, endPoint x: 297, endPoint y: 191, distance: 17.0
click at [297, 167] on div "7774T T3214 40088T 1156 40066T 37134T 5381-Sold 40032T 37139T 5306 57469T 40045…" at bounding box center [276, 95] width 553 height 141
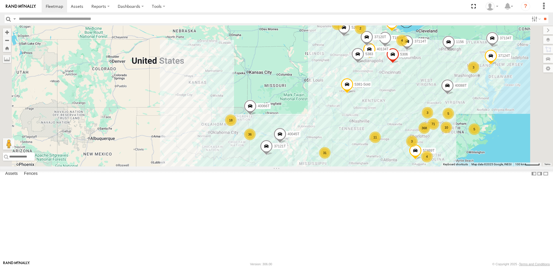
drag, startPoint x: 275, startPoint y: 195, endPoint x: 273, endPoint y: 188, distance: 7.2
click at [274, 167] on div "7774T T3214 40088T 1156 40066T 37134T 5381-Sold 40032T 37139T 5306 57469T 40045…" at bounding box center [276, 95] width 553 height 141
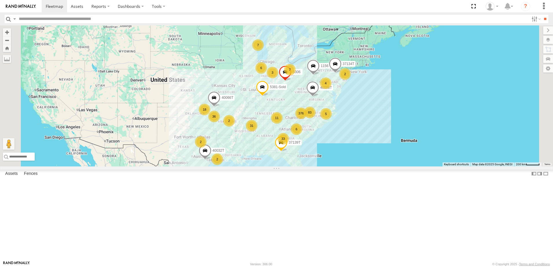
click at [240, 167] on div "7774T T3214 40088T 1156 40066T 37134T 5381-Sold 40032T 37139T 5306 376 33 31 36…" at bounding box center [276, 95] width 553 height 141
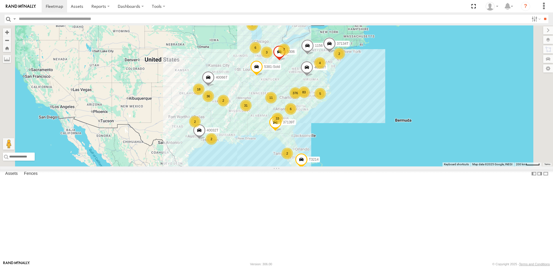
drag, startPoint x: 219, startPoint y: 171, endPoint x: 214, endPoint y: 151, distance: 20.2
click at [214, 151] on div "7774T T3214 40088T 1156 40066T 37134T 5381-Sold 40032T 37139T 5306 376 33 31 36…" at bounding box center [276, 95] width 553 height 141
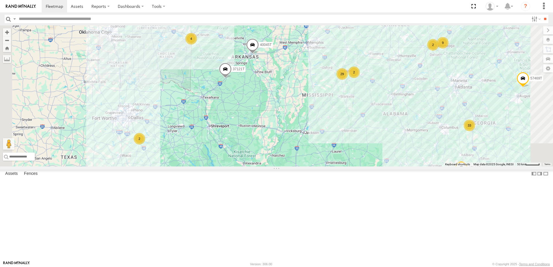
drag, startPoint x: 309, startPoint y: 204, endPoint x: 305, endPoint y: 221, distance: 17.4
click at [305, 167] on div "7774T T3214 40088T 1156 40066T 37134T 5381-Sold 40032T 37139T 5306 57469T 40045…" at bounding box center [276, 95] width 553 height 141
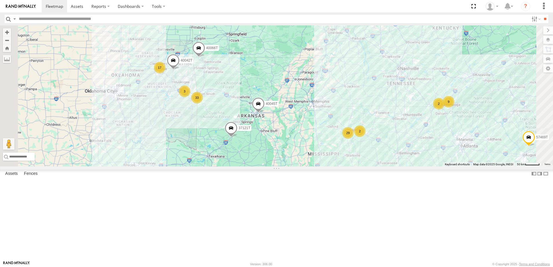
drag, startPoint x: 324, startPoint y: 150, endPoint x: 332, endPoint y: 212, distance: 62.4
click at [332, 167] on div "7774T T3214 40088T 1156 40066T 37134T 5381-Sold 40032T 37139T 5306 57469T 40045…" at bounding box center [276, 95] width 553 height 141
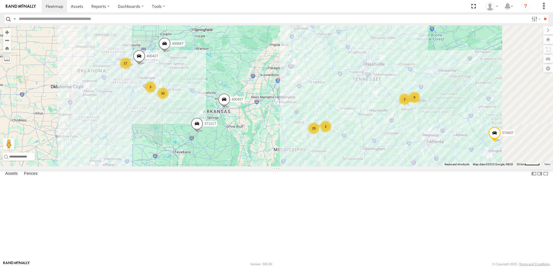
drag, startPoint x: 384, startPoint y: 182, endPoint x: 347, endPoint y: 177, distance: 37.9
click at [347, 167] on div "7774T T3214 40088T 1156 40066T 37134T 5381-Sold 40032T 37139T 5306 57469T 40045…" at bounding box center [276, 95] width 553 height 141
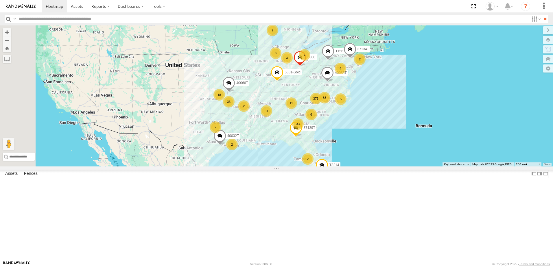
drag, startPoint x: 263, startPoint y: 156, endPoint x: 247, endPoint y: 137, distance: 25.4
click at [247, 137] on div "7774T T3214 40088T 1156 40066T 37134T 5381-Sold 40032T 37139T 5306 376 33 31 36…" at bounding box center [276, 95] width 553 height 141
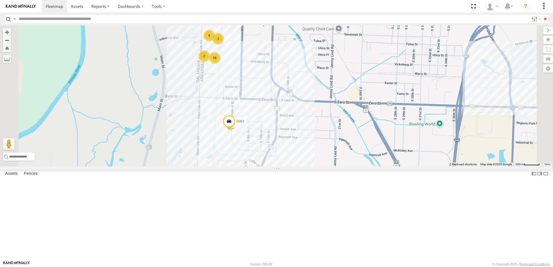
drag, startPoint x: 272, startPoint y: 129, endPoint x: 267, endPoint y: 165, distance: 37.0
click at [267, 165] on div "T3214 40088T 1156 40066T 37134T 5381-Sold 40032T 7774T 37139T 5306 5265 57469T …" at bounding box center [276, 95] width 553 height 141
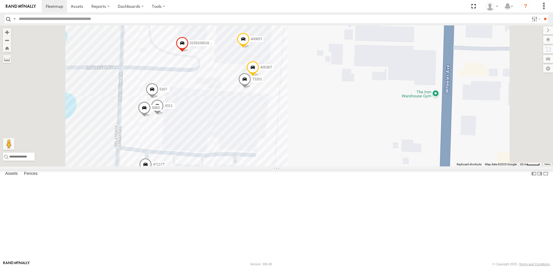
drag, startPoint x: 347, startPoint y: 159, endPoint x: 373, endPoint y: 159, distance: 25.8
click at [373, 159] on div "T3214 40088T 1156 40066T 37134T 5381-Sold 40032T 7774T 37139T 5306 5265 57469T …" at bounding box center [276, 95] width 553 height 141
drag, startPoint x: 387, startPoint y: 169, endPoint x: 395, endPoint y: 136, distance: 34.4
click at [393, 140] on div "T3214 40088T 1156 40066T 37134T 5381-Sold 40032T 7774T 37139T 5306 5265 57469T …" at bounding box center [276, 95] width 553 height 141
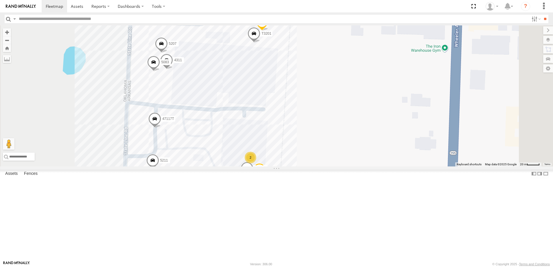
drag, startPoint x: 390, startPoint y: 182, endPoint x: 386, endPoint y: 141, distance: 40.7
click at [386, 144] on div "T3214 40088T 1156 40066T 37134T 5381-Sold 40032T 7774T 37139T 5306 5265 57469T …" at bounding box center [276, 95] width 553 height 141
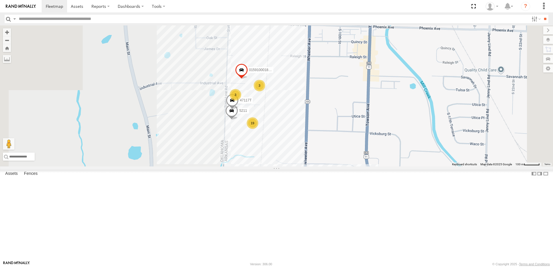
drag, startPoint x: 215, startPoint y: 201, endPoint x: 258, endPoint y: 192, distance: 43.8
click at [257, 167] on div "T3214 40088T 1156 40066T 37134T 5381-Sold 40032T 7774T 37139T 5306 5265 57469T …" at bounding box center [276, 95] width 553 height 141
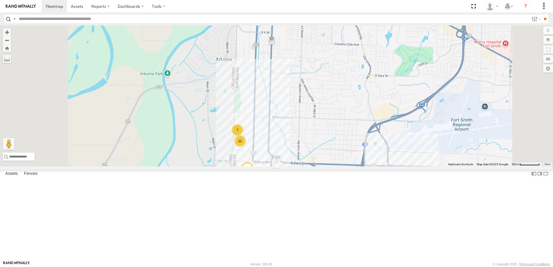
drag, startPoint x: 227, startPoint y: 180, endPoint x: 260, endPoint y: 181, distance: 33.3
click at [258, 167] on div "T3214 40088T 1156 40066T 37134T 5381-Sold 40032T 7774T 37139T 5306 5265 57469T …" at bounding box center [276, 95] width 553 height 141
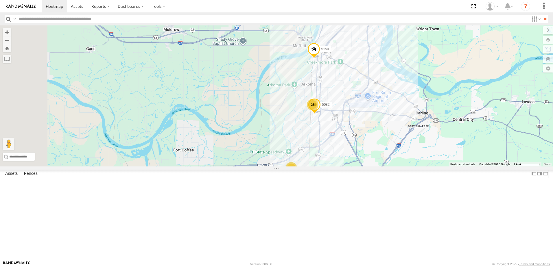
drag, startPoint x: 194, startPoint y: 221, endPoint x: 288, endPoint y: 189, distance: 99.3
click at [288, 167] on div "T3214 40088T 1156 40066T 37134T 5381-Sold 40032T 7774T 37139T 5306 5265 57469T …" at bounding box center [276, 95] width 553 height 141
drag, startPoint x: 309, startPoint y: 240, endPoint x: 314, endPoint y: 193, distance: 46.8
click at [314, 167] on div "T3214 40088T 1156 40066T 37134T 5381-Sold 40032T 7774T 37139T 5306 5265 57469T …" at bounding box center [276, 95] width 553 height 141
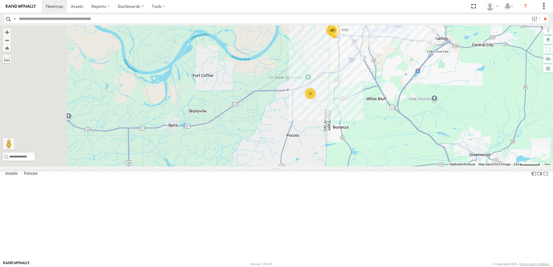
drag, startPoint x: 309, startPoint y: 178, endPoint x: 320, endPoint y: 181, distance: 11.2
click at [320, 167] on div "T3214 40088T 1156 40066T 37134T 5381-Sold 40032T 7774T 37139T 5306 5265 57469T …" at bounding box center [276, 95] width 553 height 141
